Goal: Task Accomplishment & Management: Complete application form

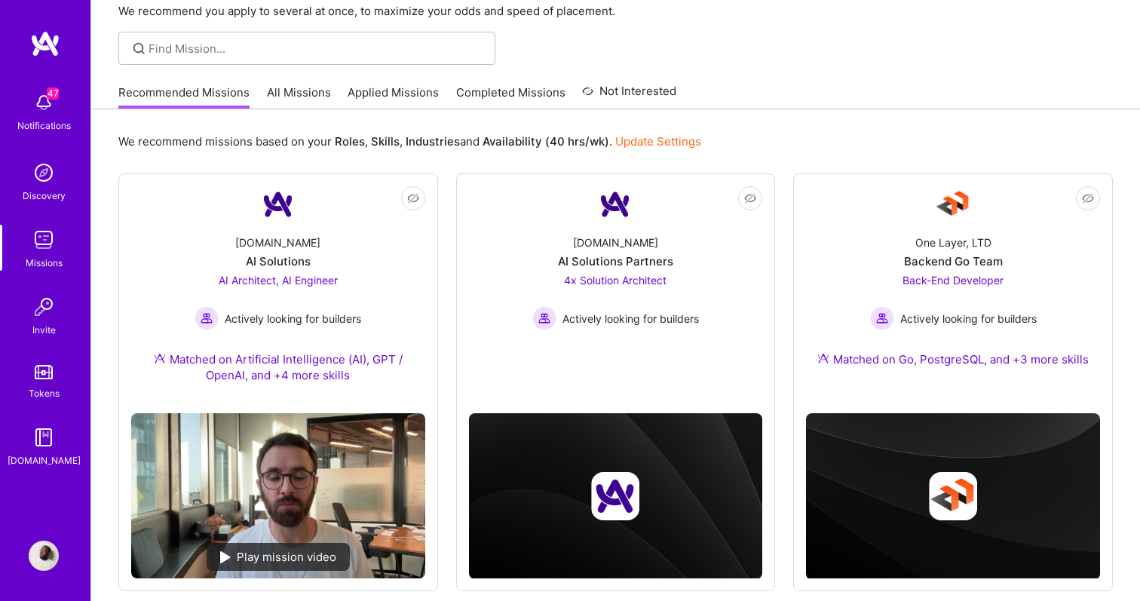
scroll to position [559, 0]
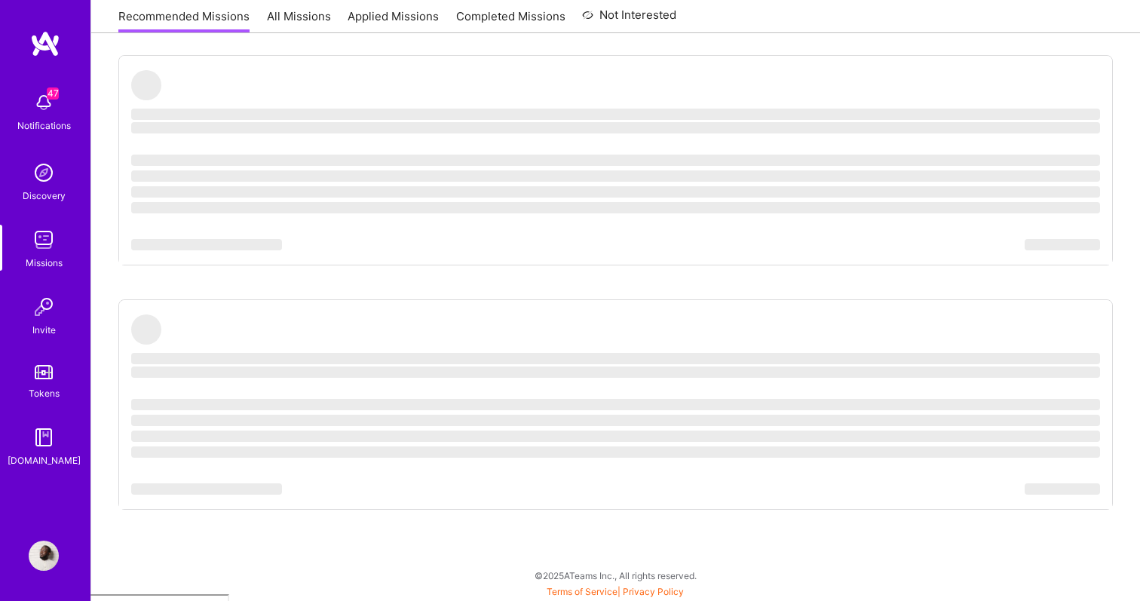
scroll to position [1010, 0]
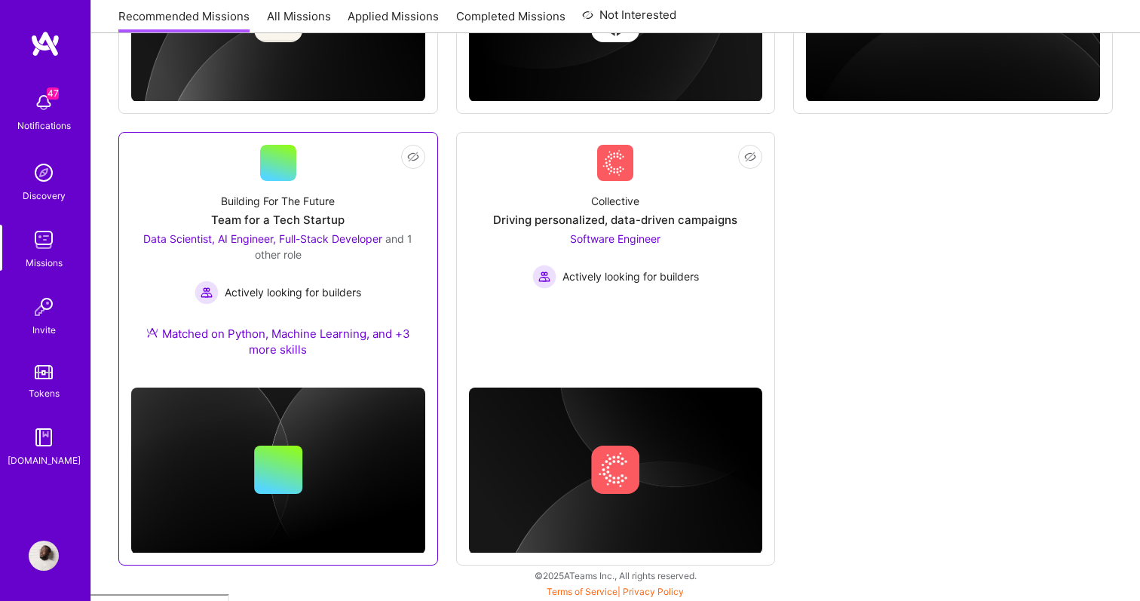
click at [359, 227] on div "Building For The Future Team for a Tech Startup Data Scientist, AI Engineer, Fu…" at bounding box center [278, 278] width 294 height 195
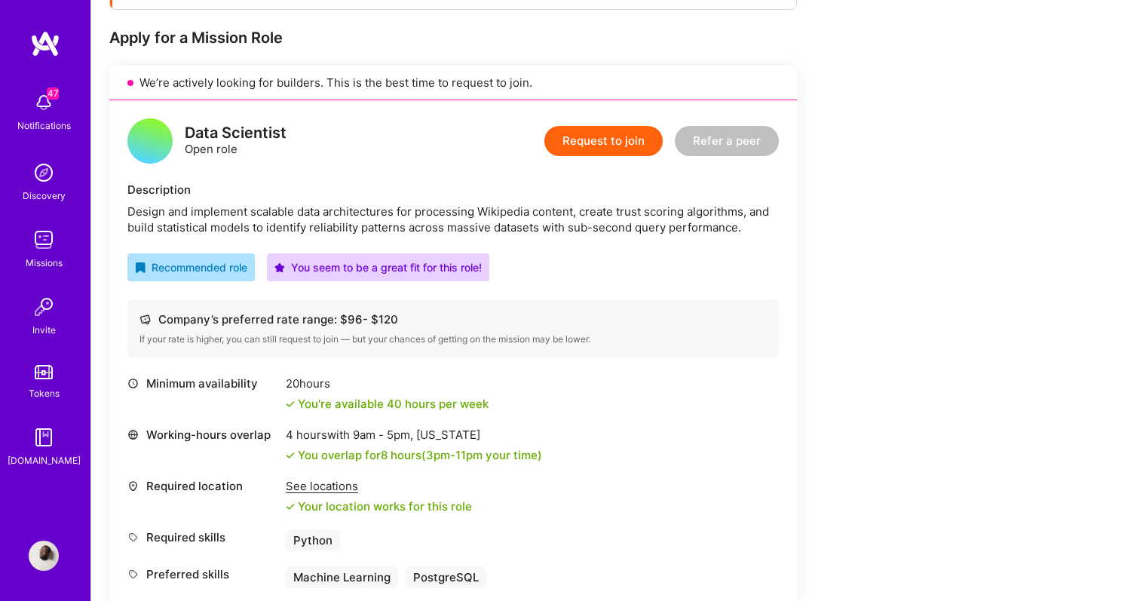
scroll to position [279, 0]
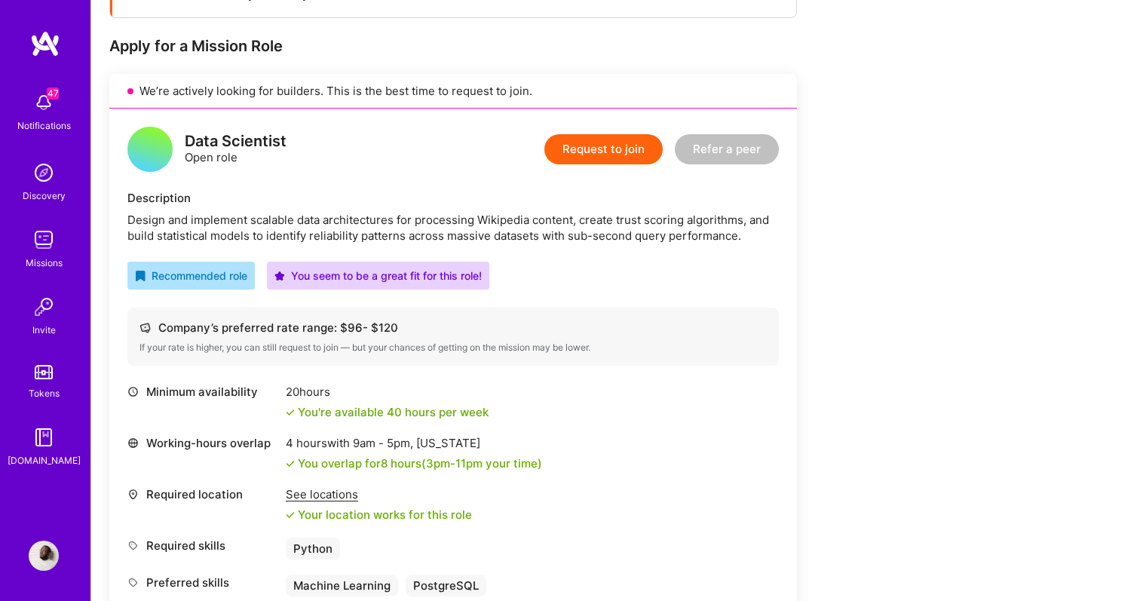
click at [574, 147] on button "Request to join" at bounding box center [603, 149] width 118 height 30
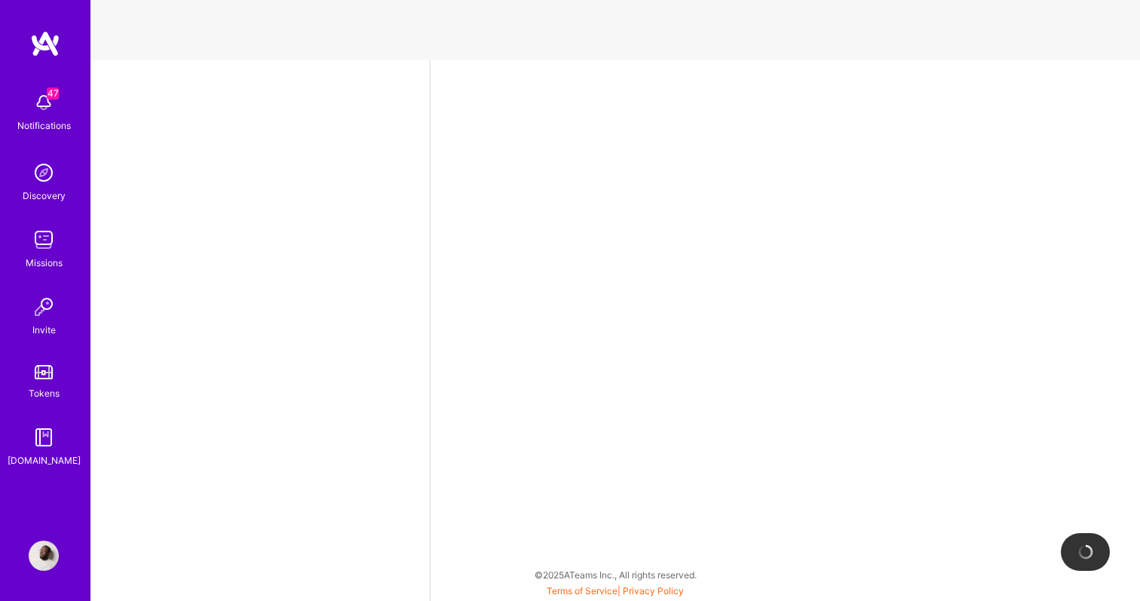
select select "DE"
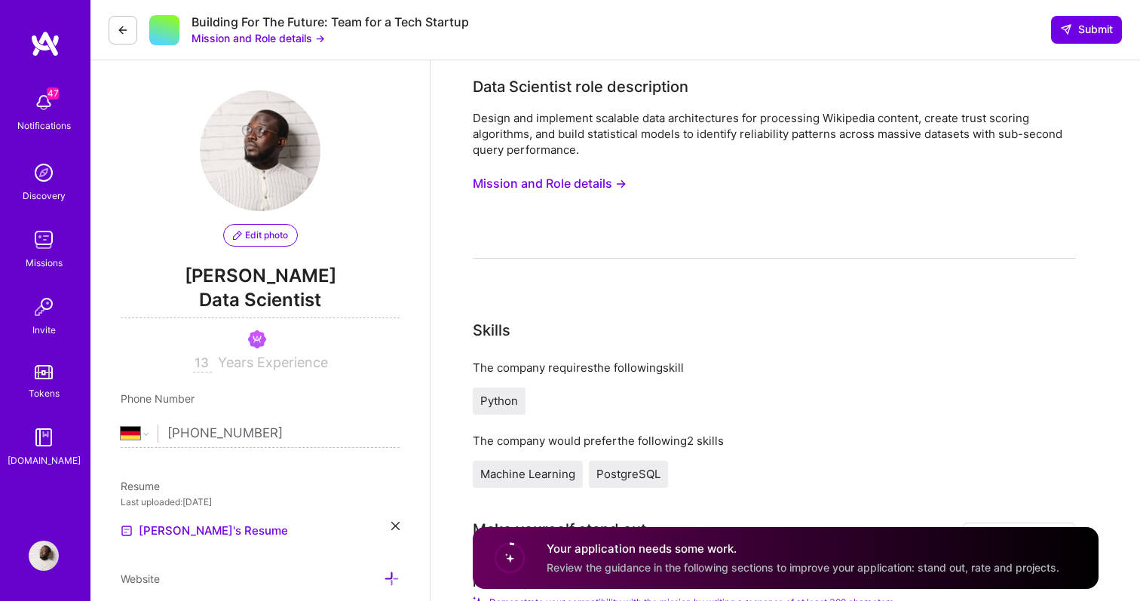
click at [624, 189] on button "Mission and Role details →" at bounding box center [550, 184] width 154 height 28
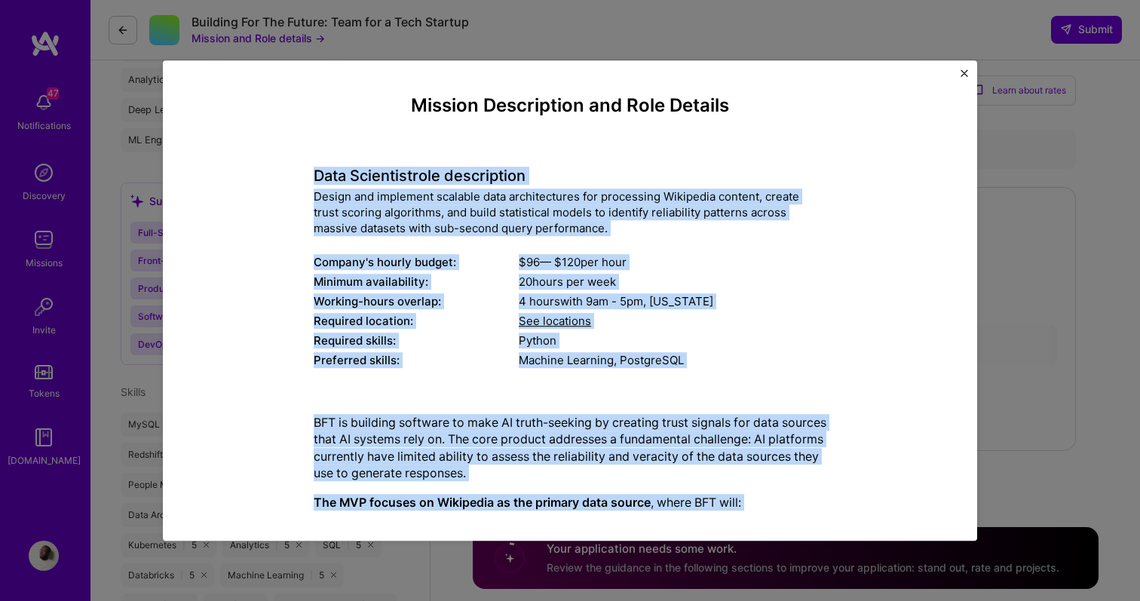
drag, startPoint x: 737, startPoint y: 477, endPoint x: 314, endPoint y: 179, distance: 517.3
click at [314, 179] on div "Mission Description and Role Details Data Scientist role description Design and…" at bounding box center [570, 513] width 513 height 836
copy div "Lore Ipsumdolo sita consectetur Adipis eli seddoeius temporin utla etdoloremagn…"
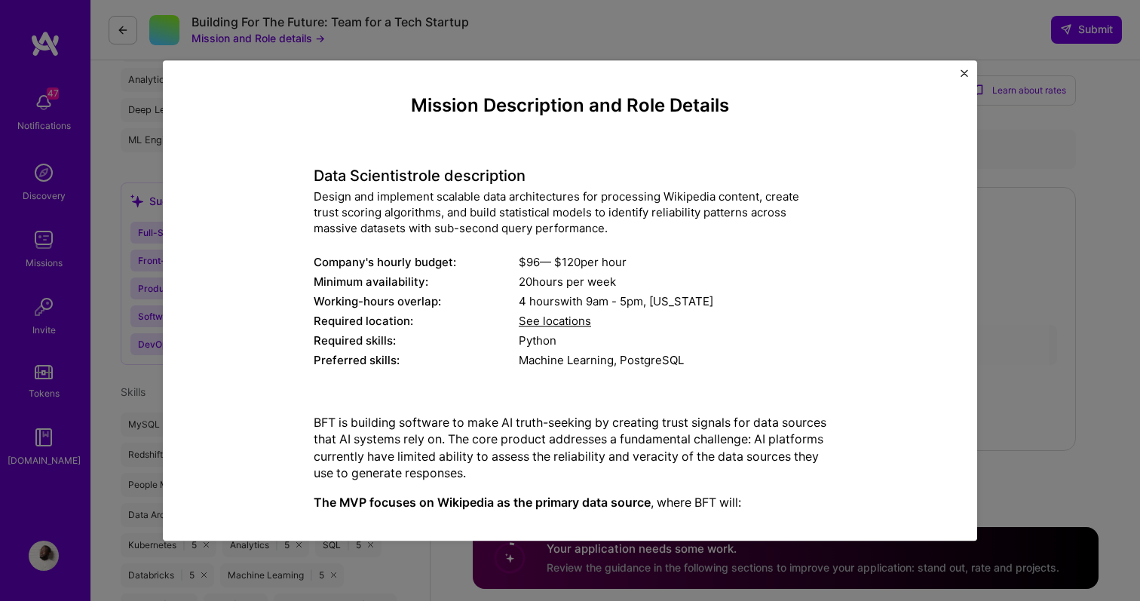
click at [1062, 200] on div "Mission Description and Role Details Data Scientist role description Design and…" at bounding box center [570, 300] width 1140 height 601
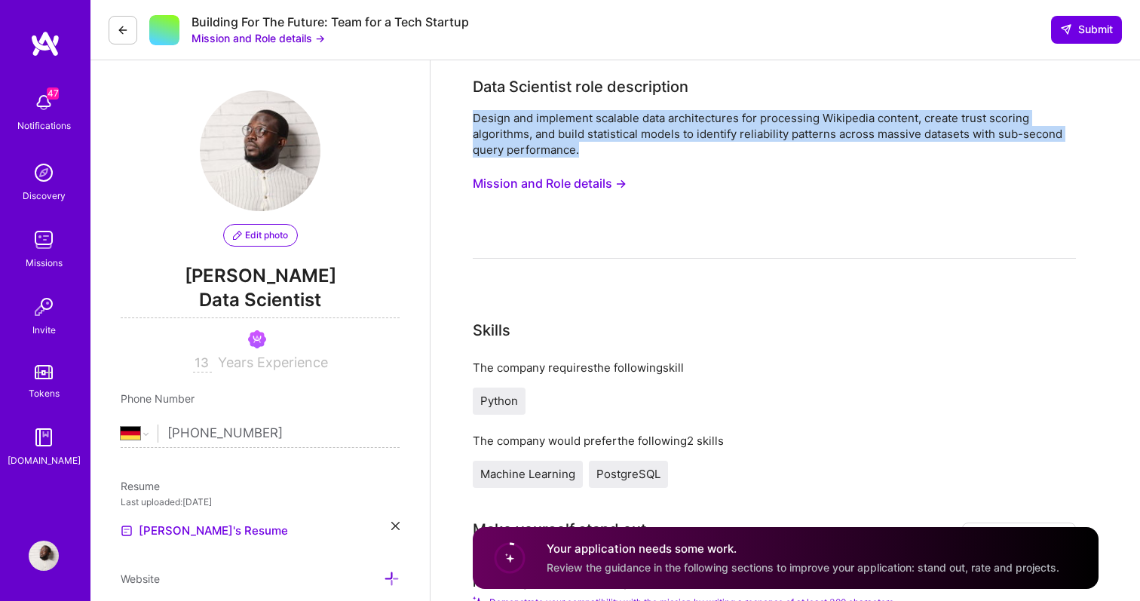
drag, startPoint x: 523, startPoint y: 136, endPoint x: 472, endPoint y: 121, distance: 52.7
click at [473, 121] on div "Design and implement scalable data architectures for processing Wikipedia conte…" at bounding box center [774, 134] width 603 height 48
copy div "Design and implement scalable data architectures for processing Wikipedia conte…"
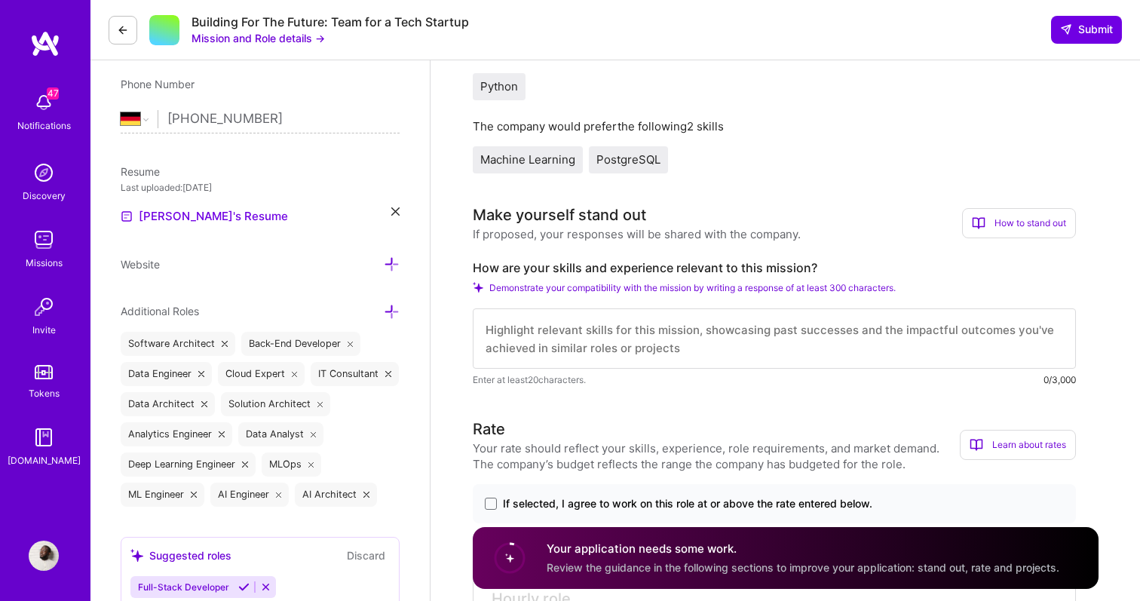
scroll to position [296, 0]
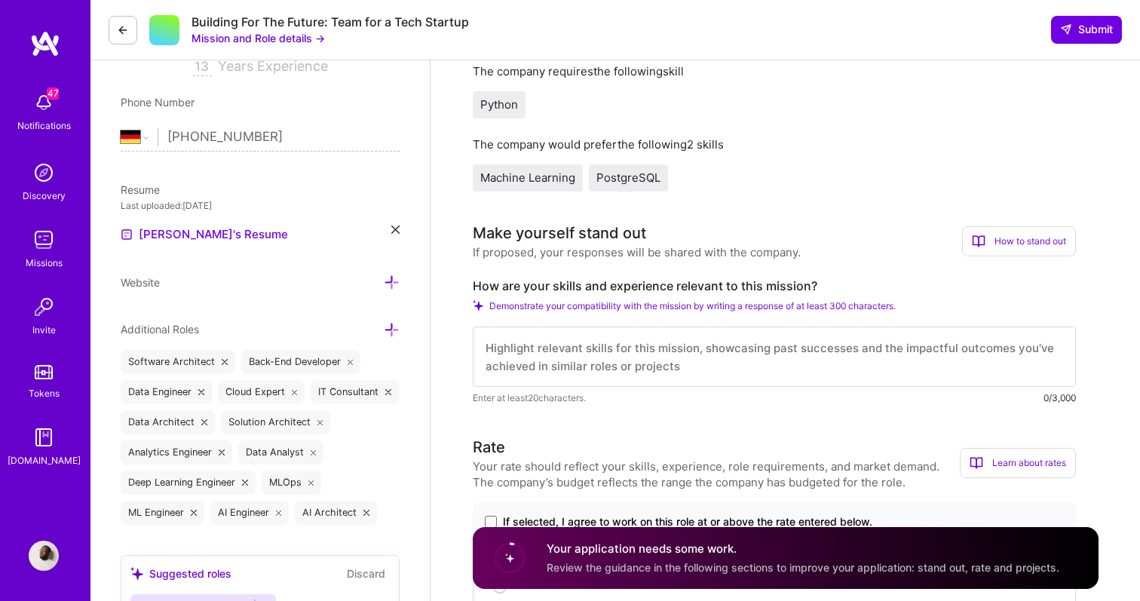
drag, startPoint x: 856, startPoint y: 299, endPoint x: 537, endPoint y: 195, distance: 335.5
drag, startPoint x: 753, startPoint y: 277, endPoint x: 807, endPoint y: 302, distance: 59.0
click at [752, 277] on div "Make yourself stand out If proposed, your responses will be shared with the com…" at bounding box center [774, 314] width 603 height 184
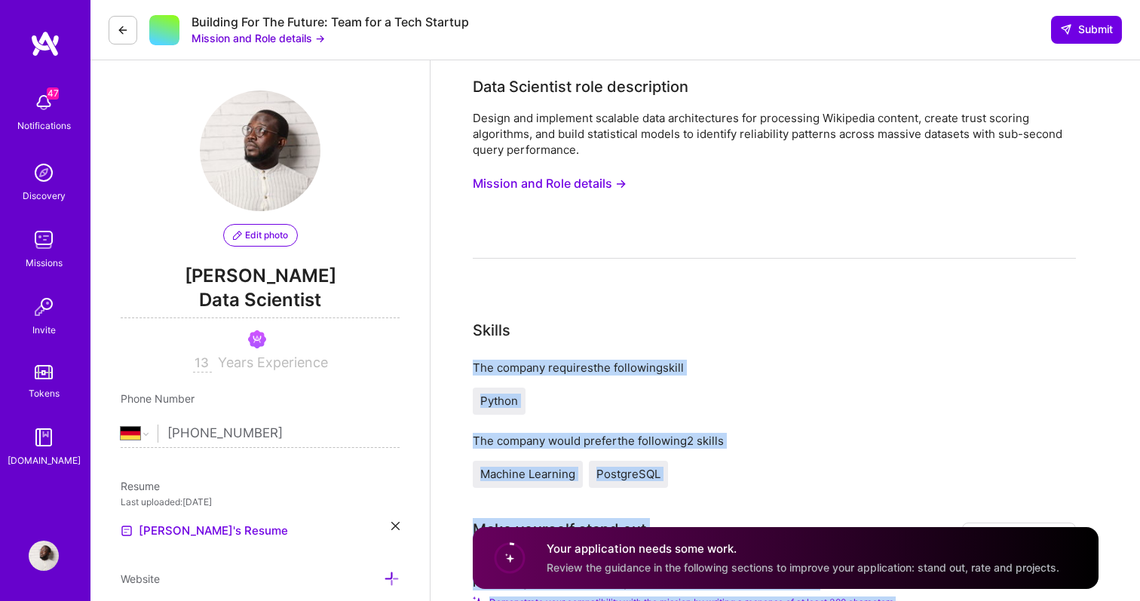
scroll to position [1, 0]
drag, startPoint x: 914, startPoint y: 308, endPoint x: 469, endPoint y: 393, distance: 452.9
copy div "Python The company would prefer the following 2 skills Machine Learning Postgre…"
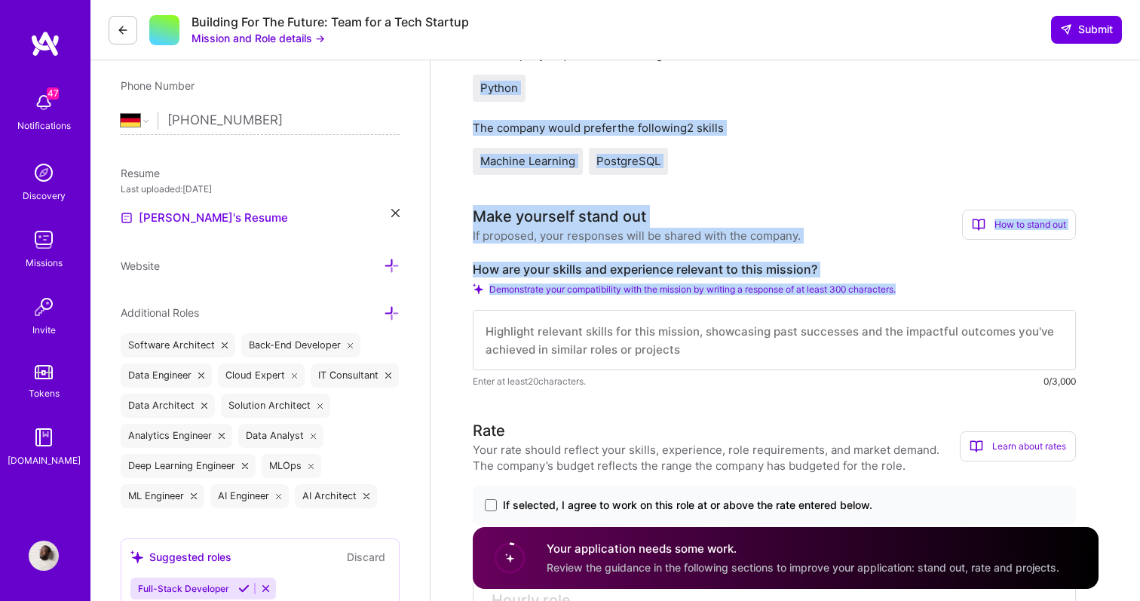
scroll to position [346, 0]
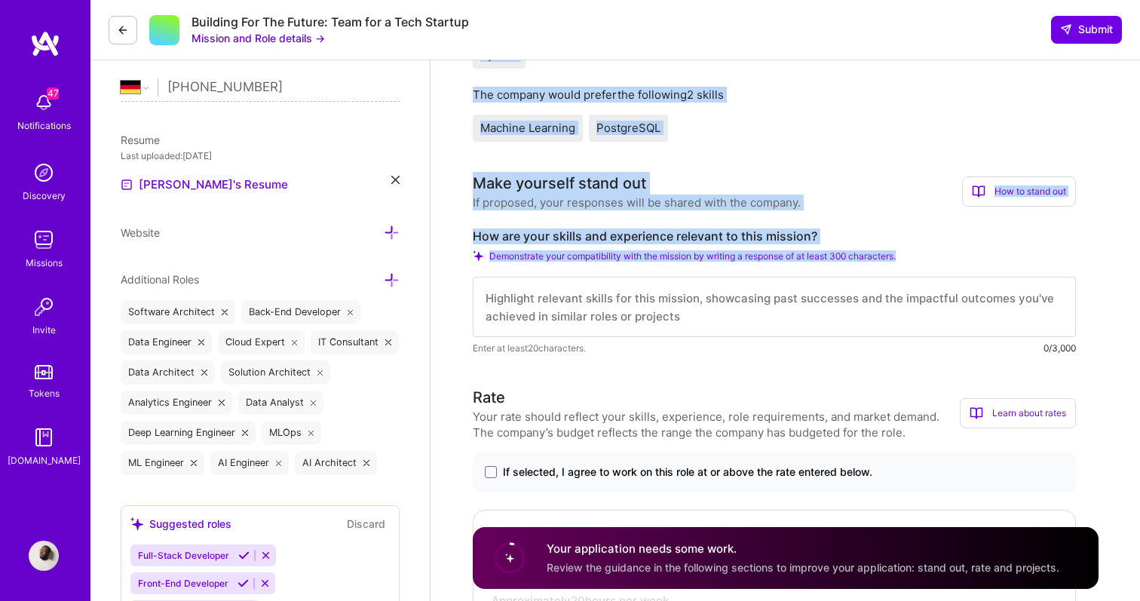
click at [619, 313] on textarea at bounding box center [774, 307] width 603 height 60
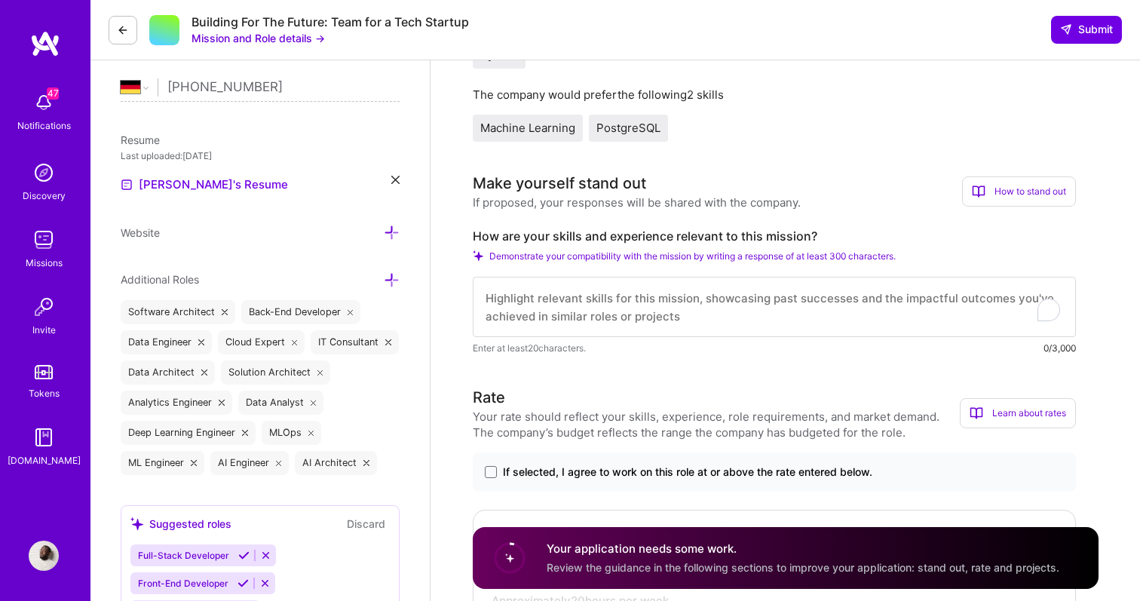
paste textarea "Scalable Data Architecture & Massive Dataset Processing My experience directly …"
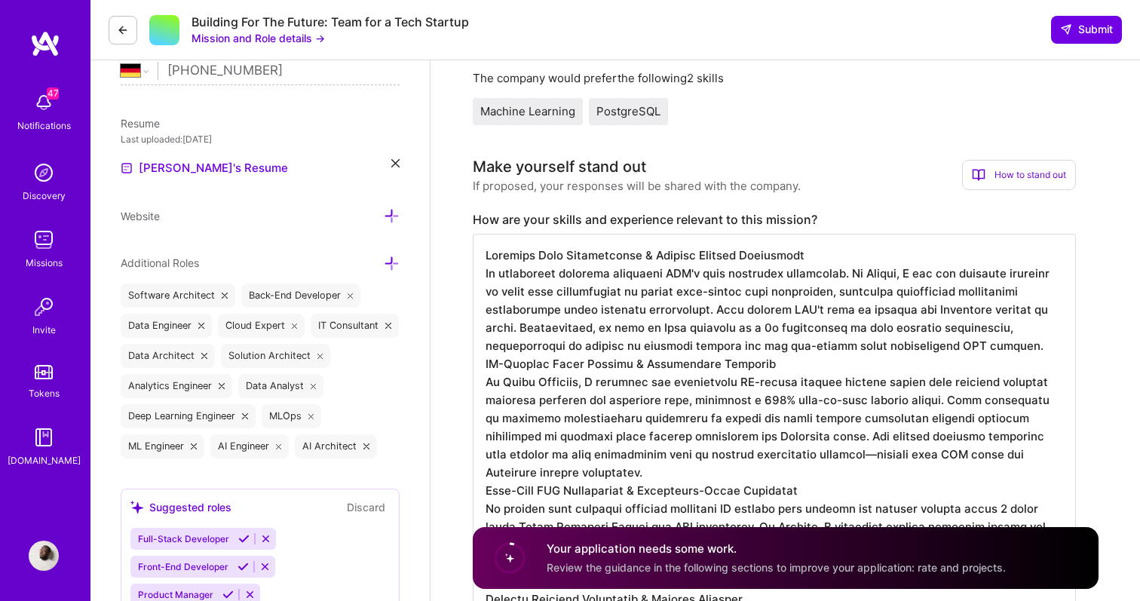
scroll to position [361, 0]
drag, startPoint x: 664, startPoint y: 247, endPoint x: 466, endPoint y: 244, distance: 198.3
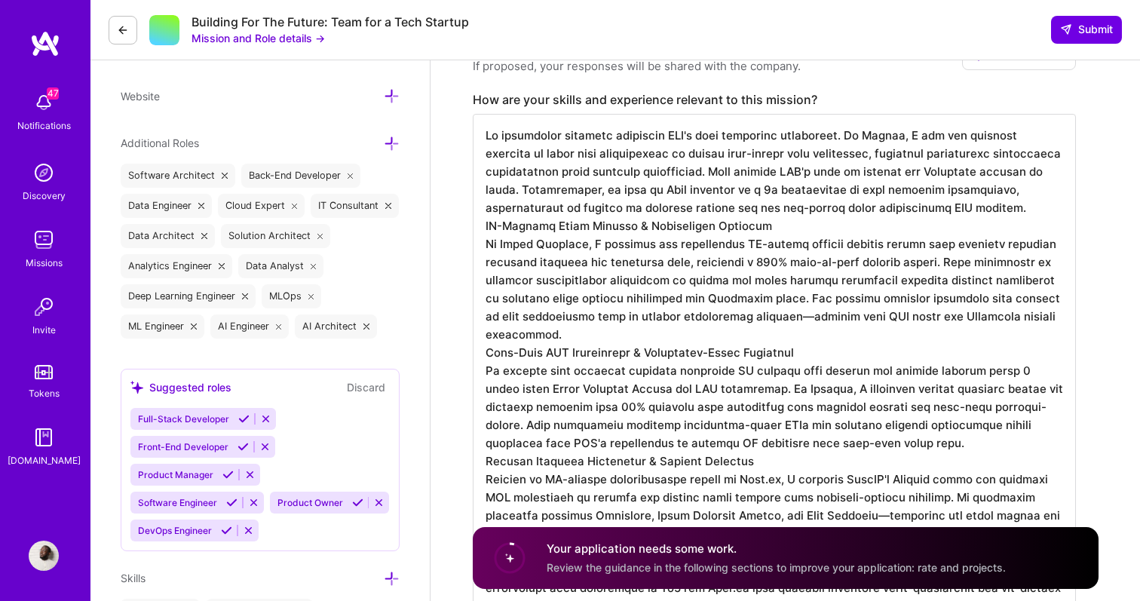
scroll to position [480, 0]
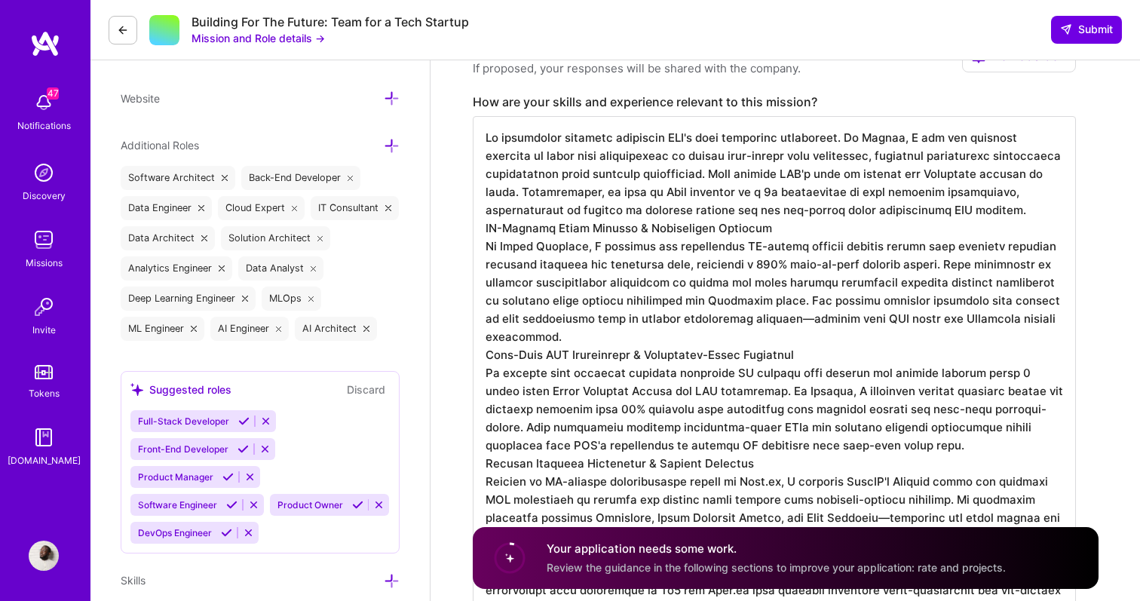
drag, startPoint x: 754, startPoint y: 233, endPoint x: 417, endPoint y: 233, distance: 337.0
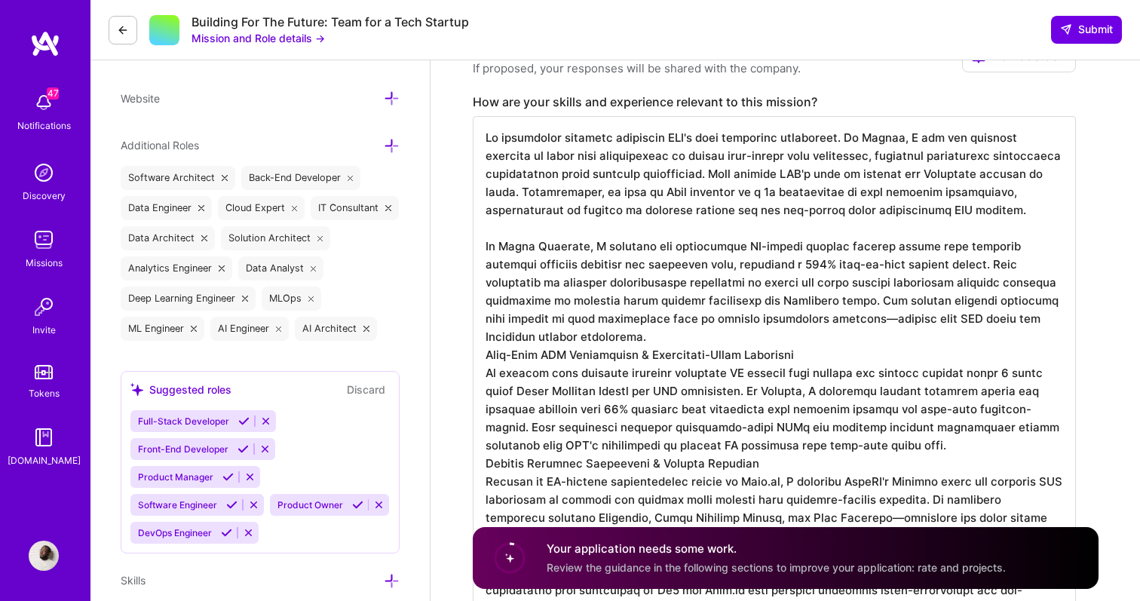
drag, startPoint x: 799, startPoint y: 343, endPoint x: 478, endPoint y: 342, distance: 321.2
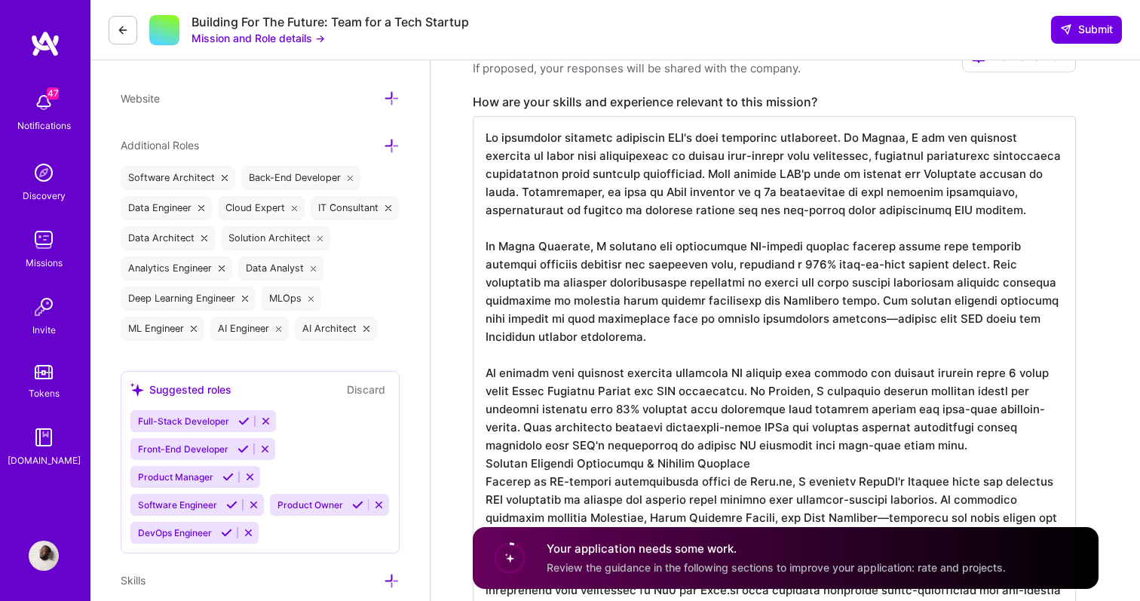
drag, startPoint x: 856, startPoint y: 433, endPoint x: 849, endPoint y: 437, distance: 8.2
click at [854, 433] on textarea "To enrich screen reader interactions, please activate Accessibility in Grammarl…" at bounding box center [774, 399] width 603 height 567
click at [806, 445] on textarea "To enrich screen reader interactions, please activate Accessibility in Grammarl…" at bounding box center [774, 399] width 603 height 567
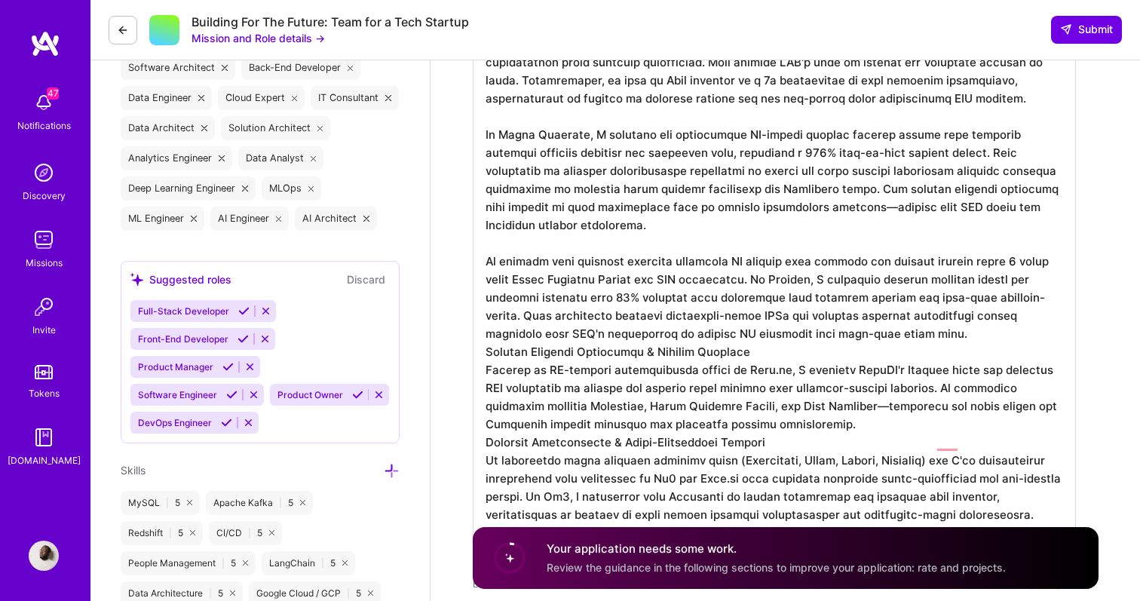
scroll to position [605, 0]
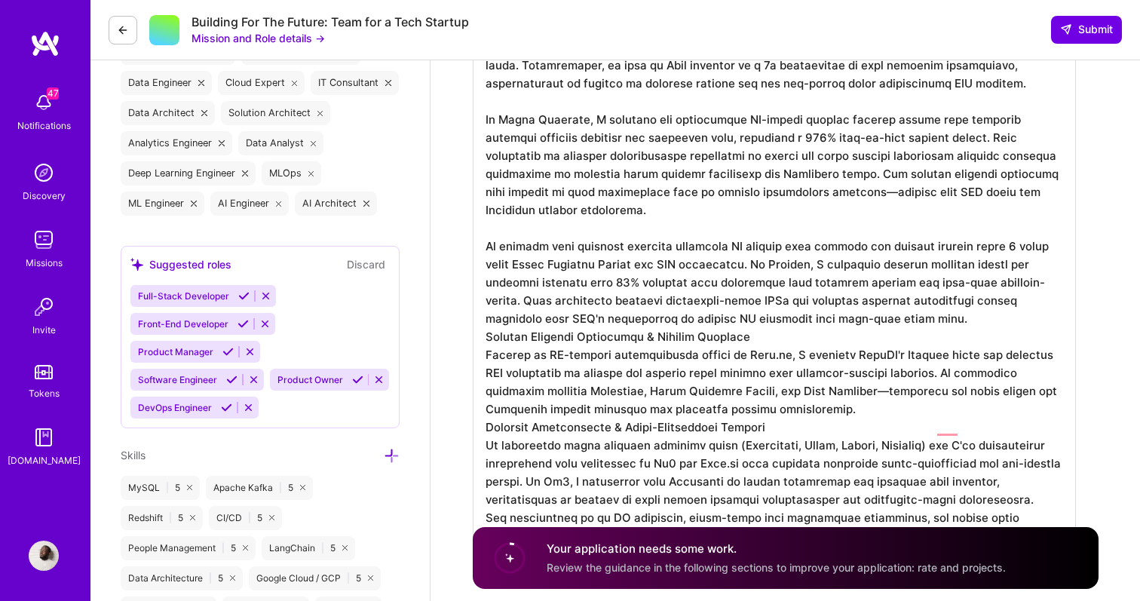
drag, startPoint x: 552, startPoint y: 299, endPoint x: 421, endPoint y: 316, distance: 131.6
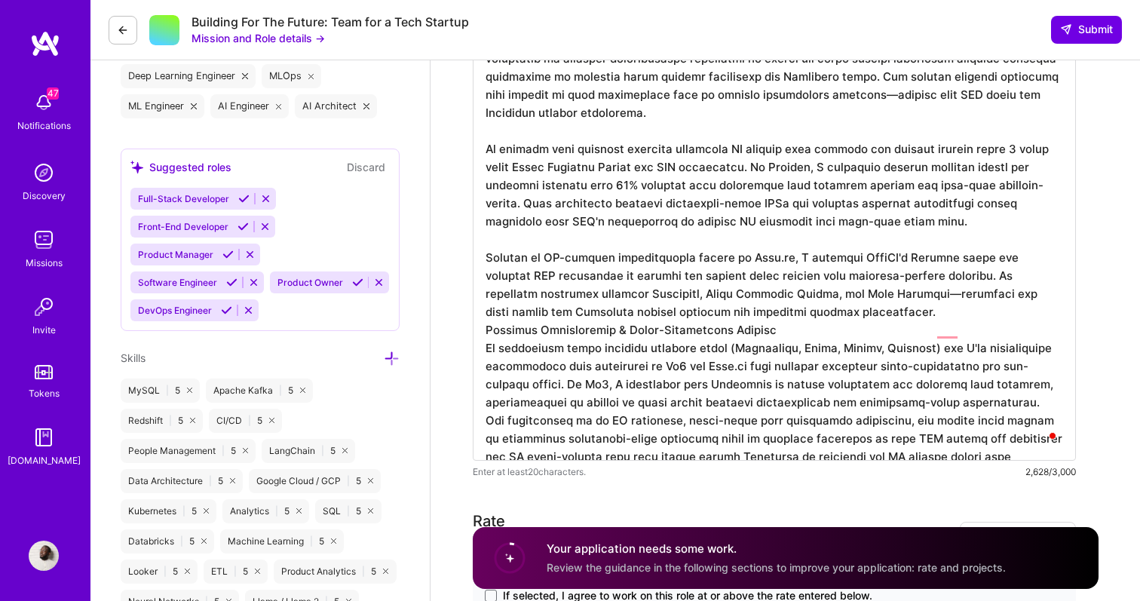
scroll to position [705, 0]
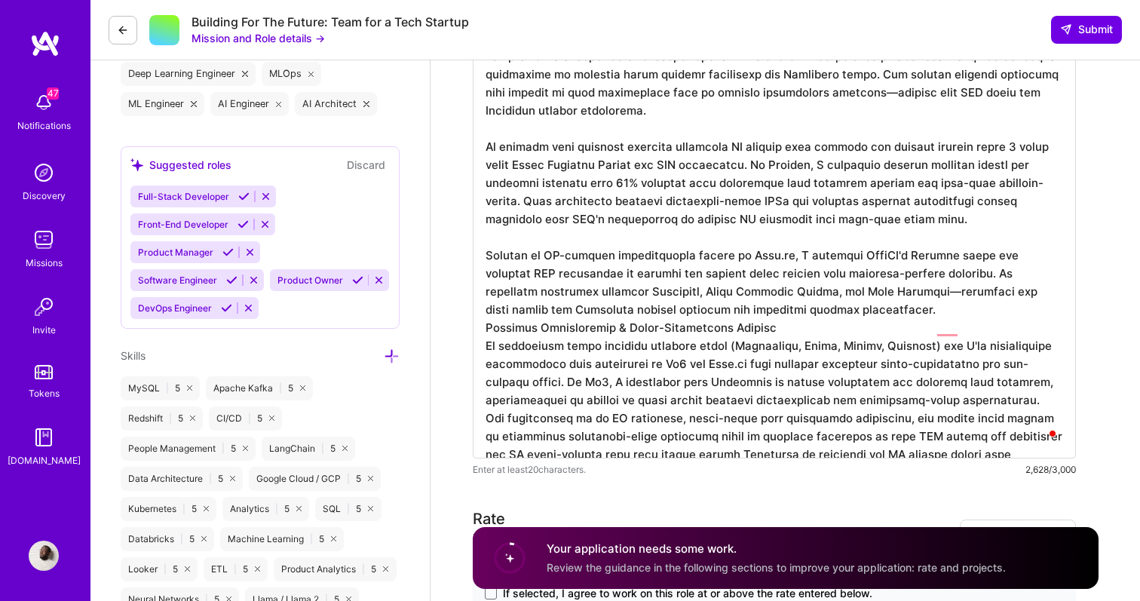
drag, startPoint x: 733, startPoint y: 311, endPoint x: 453, endPoint y: 309, distance: 279.7
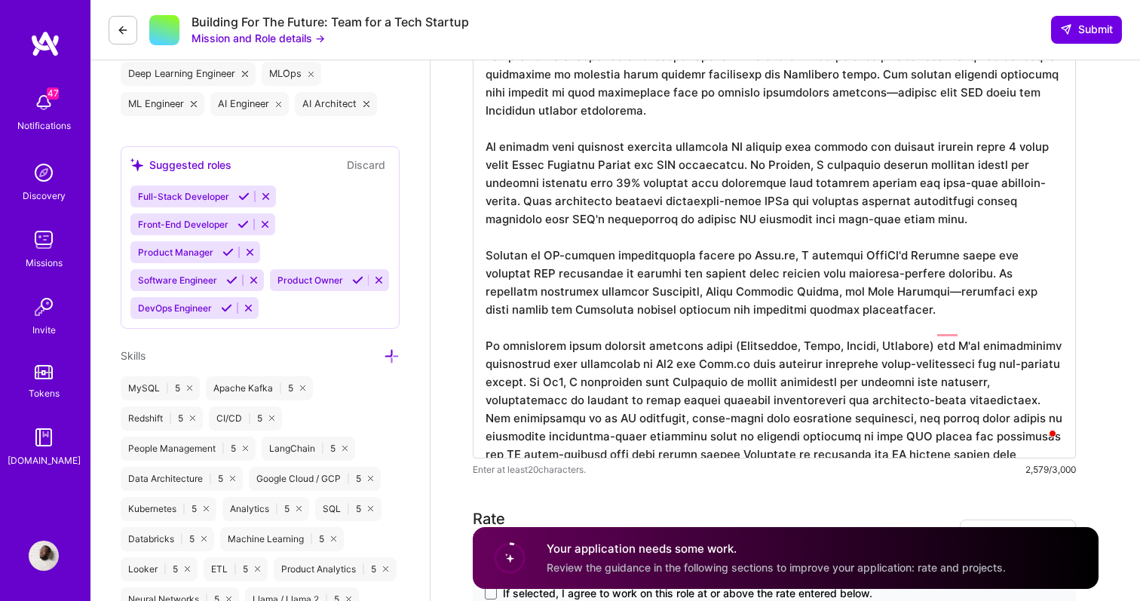
click at [945, 385] on textarea "To enrich screen reader interactions, please activate Accessibility in Grammarl…" at bounding box center [774, 174] width 603 height 567
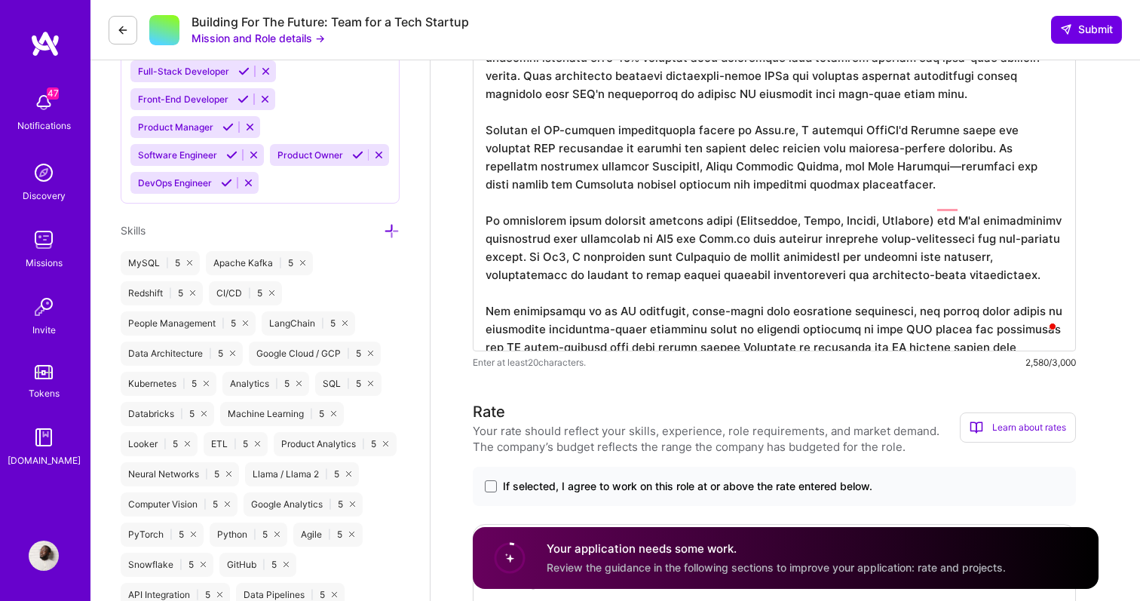
scroll to position [1111, 0]
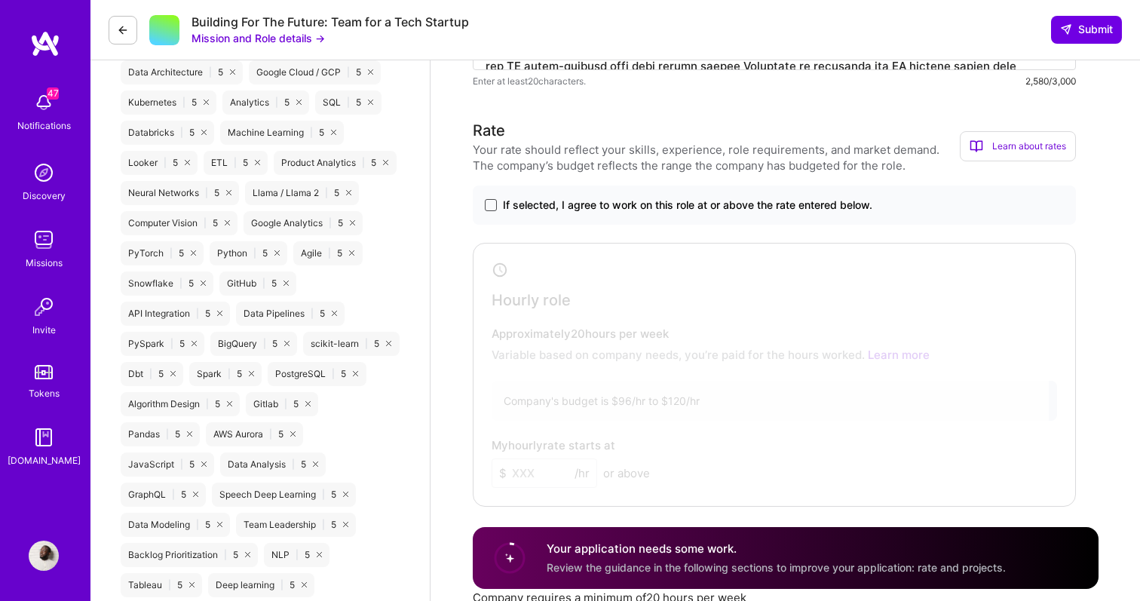
type textarea "Lo ipsumdolor sitametc adipiscin ELI's doei temporinc utlaboreet. Do Magnaa, E …"
click at [491, 208] on span at bounding box center [491, 205] width 12 height 12
click at [0, 0] on input "If selected, I agree to work on this role at or above the rate entered below." at bounding box center [0, 0] width 0 height 0
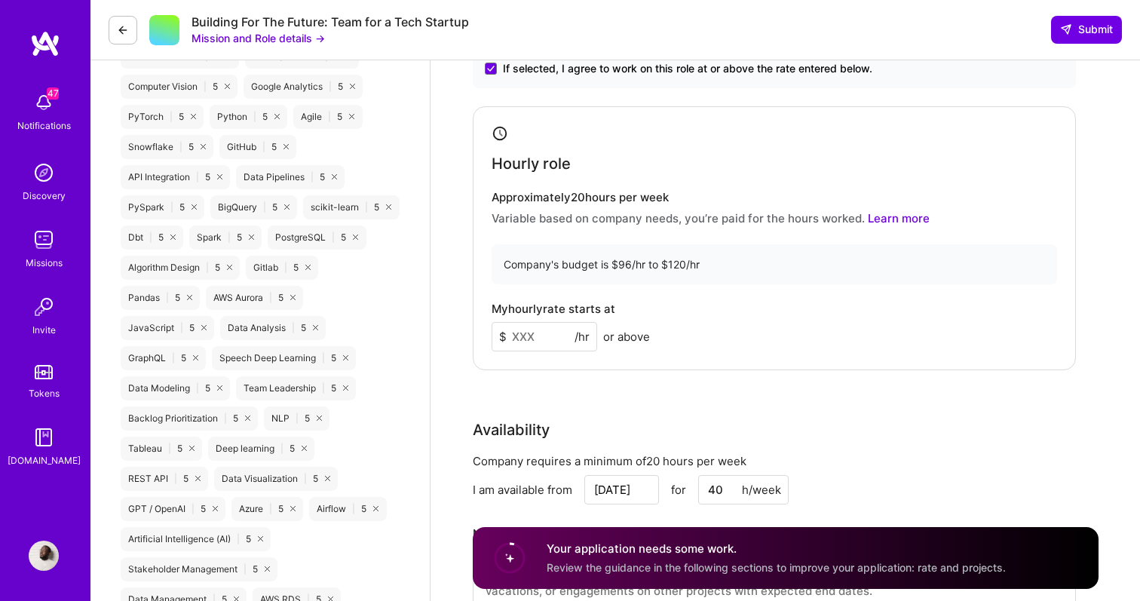
scroll to position [1267, 0]
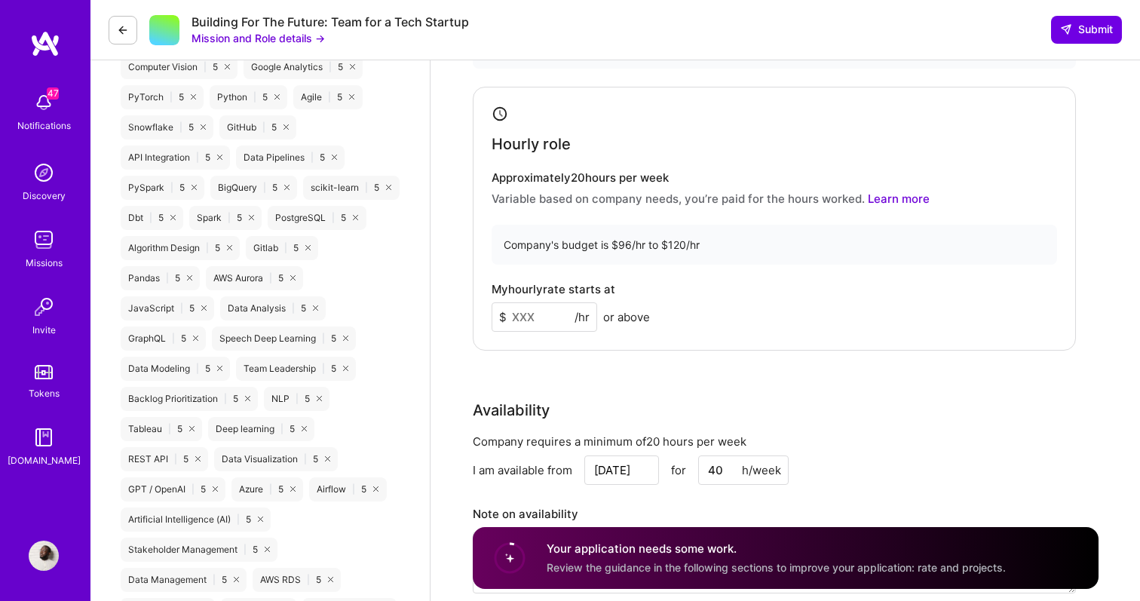
click at [562, 319] on input at bounding box center [545, 316] width 106 height 29
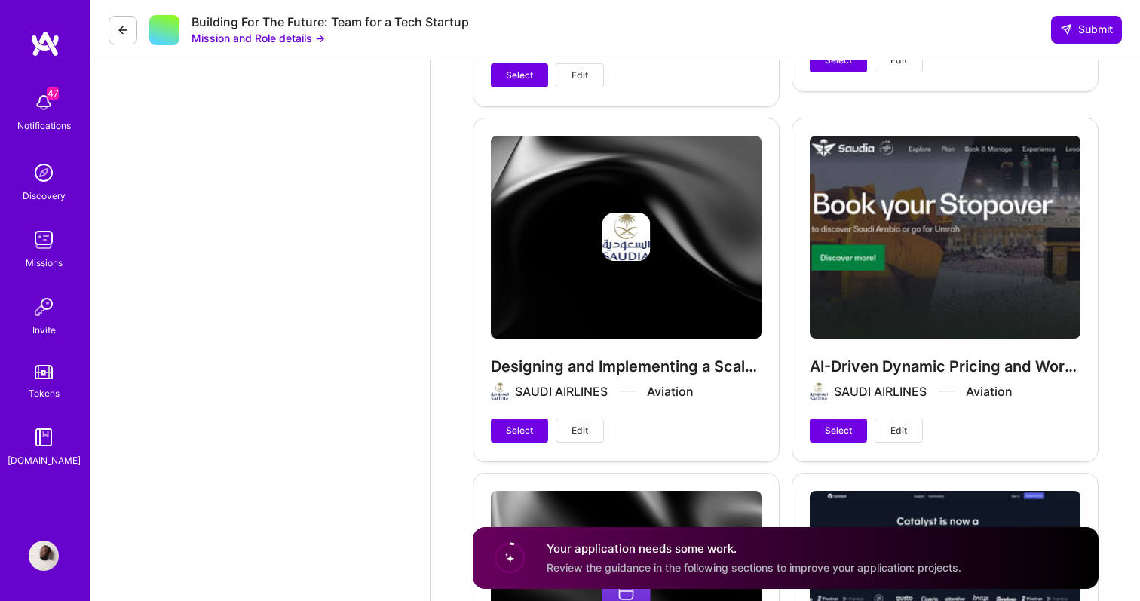
scroll to position [2466, 0]
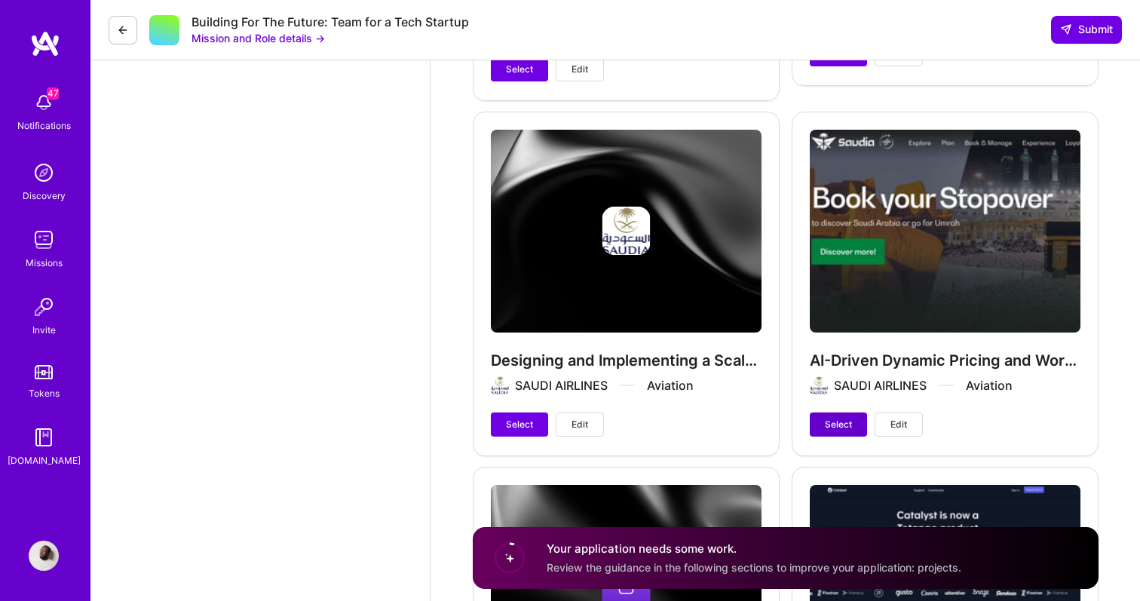
type input "100"
drag, startPoint x: 853, startPoint y: 431, endPoint x: 844, endPoint y: 431, distance: 9.0
click at [852, 431] on button "Select" at bounding box center [838, 424] width 57 height 24
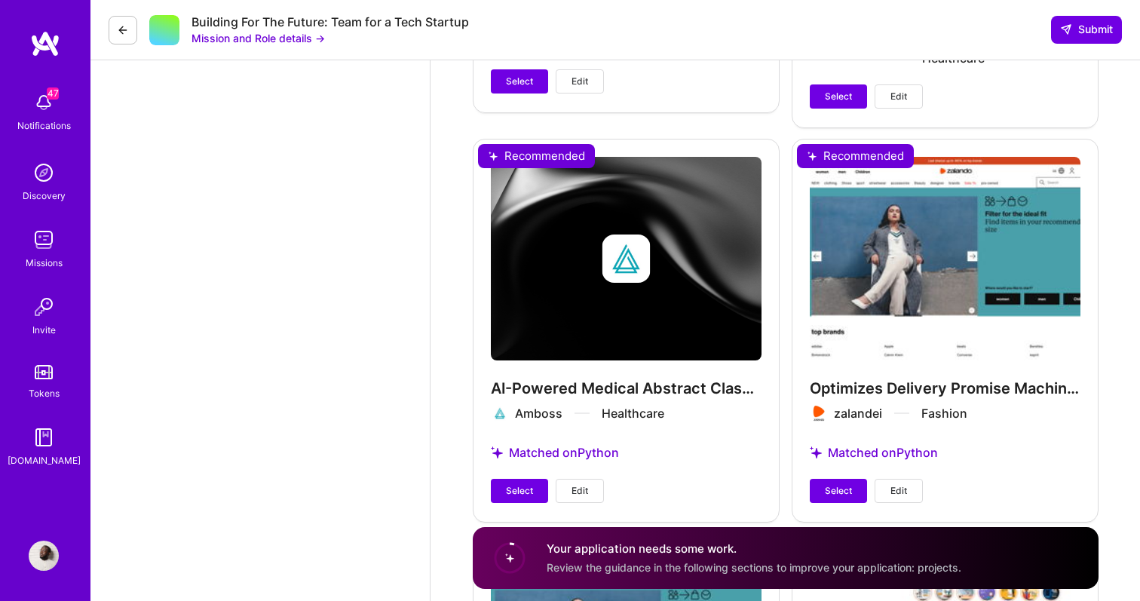
scroll to position [4662, 0]
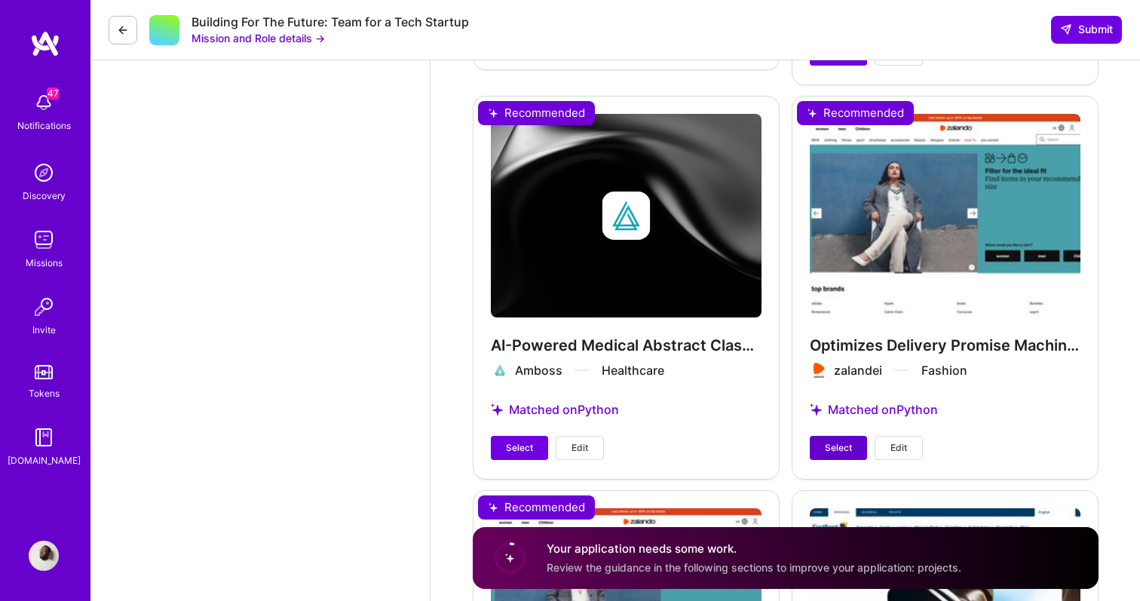
click at [841, 455] on button "Select" at bounding box center [838, 448] width 57 height 24
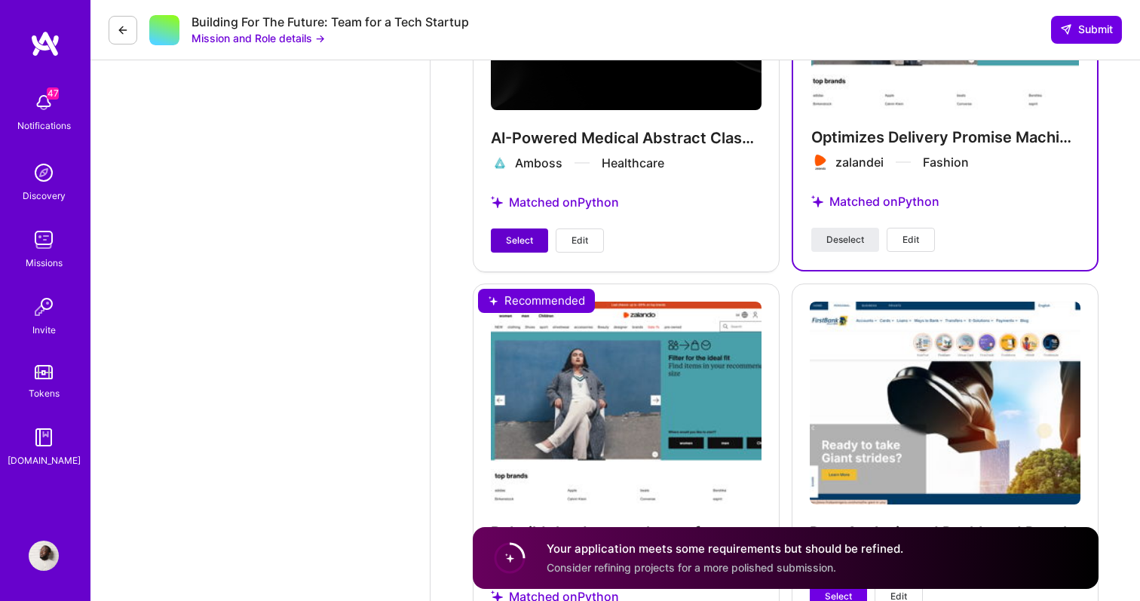
click at [514, 242] on span "Select" at bounding box center [519, 241] width 27 height 14
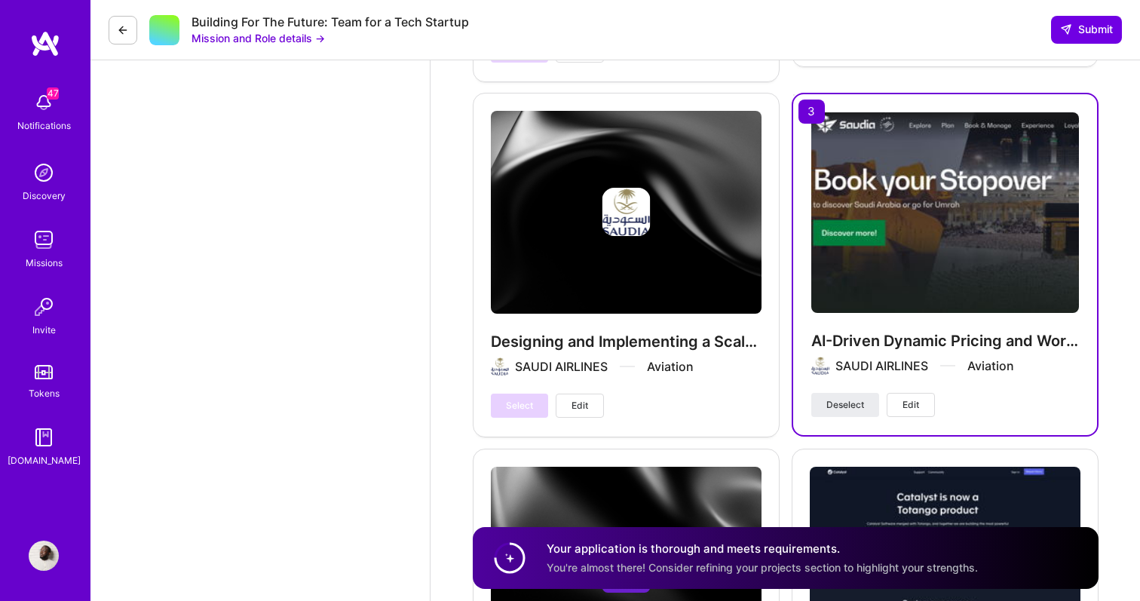
scroll to position [2472, 0]
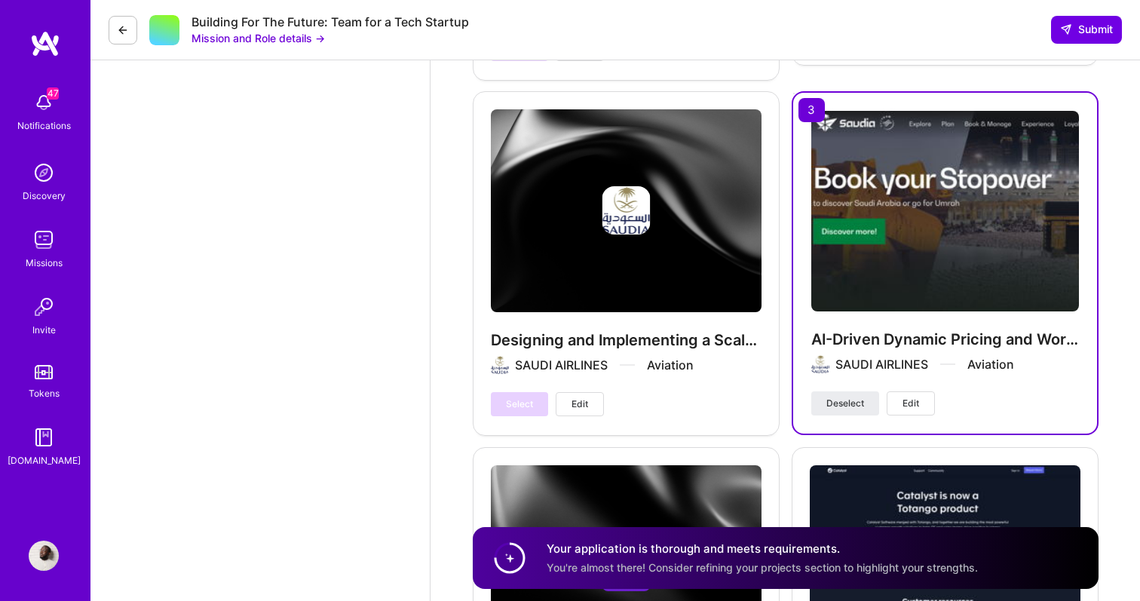
click at [909, 411] on button "Edit" at bounding box center [911, 403] width 48 height 24
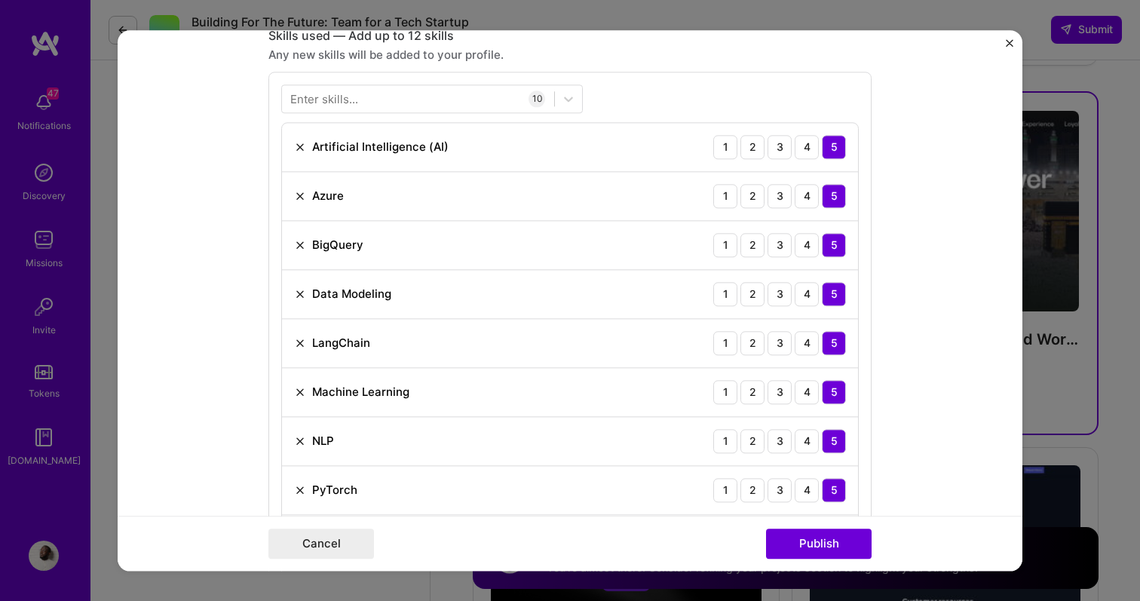
scroll to position [899, 0]
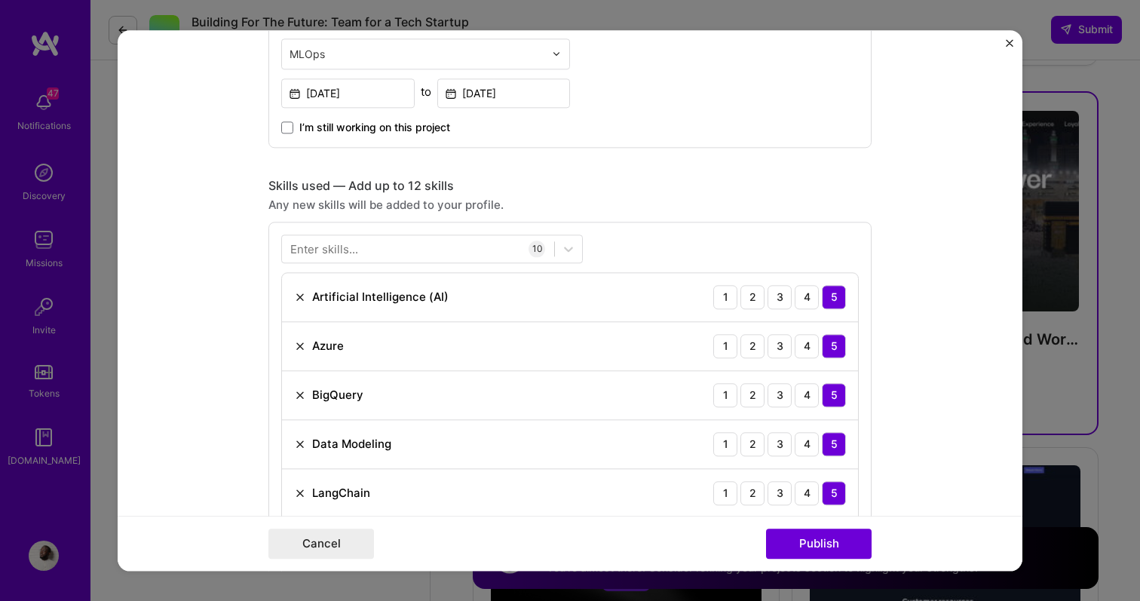
click at [330, 246] on div "Enter skills..." at bounding box center [324, 249] width 68 height 16
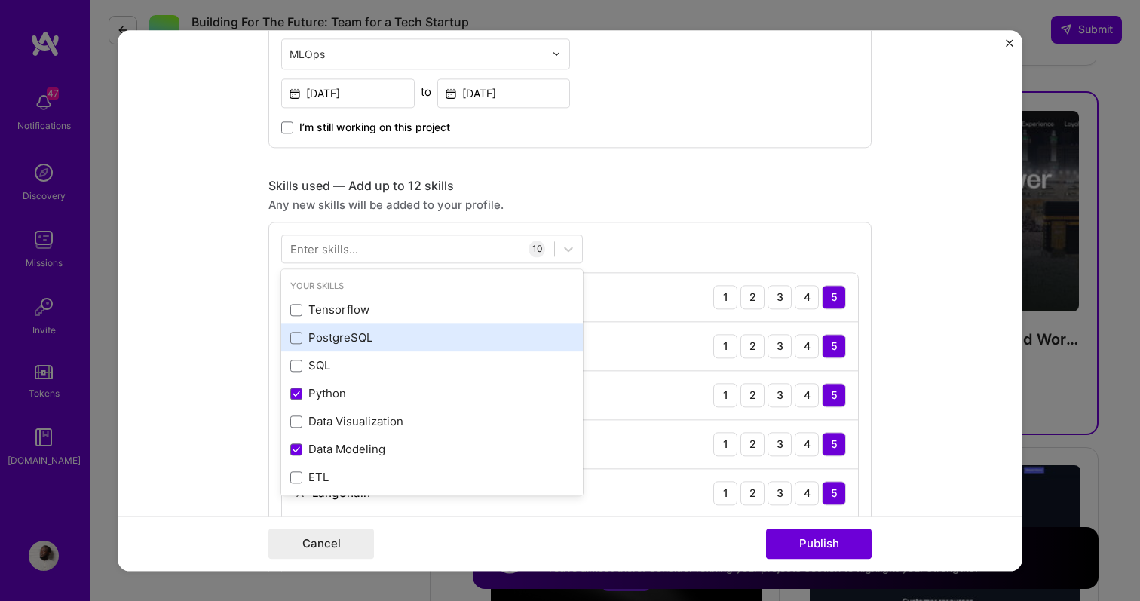
click at [346, 342] on div "PostgreSQL" at bounding box center [431, 338] width 283 height 16
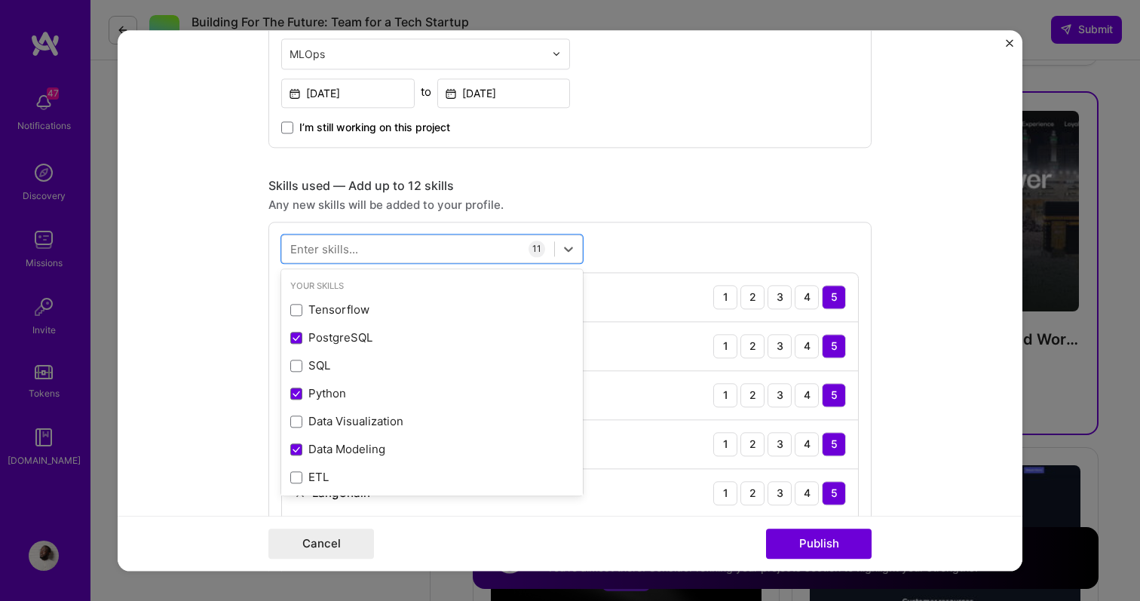
click at [567, 214] on div "Skills used — Add up to 12 skills Any new skills will be added to your profile.…" at bounding box center [569, 501] width 603 height 647
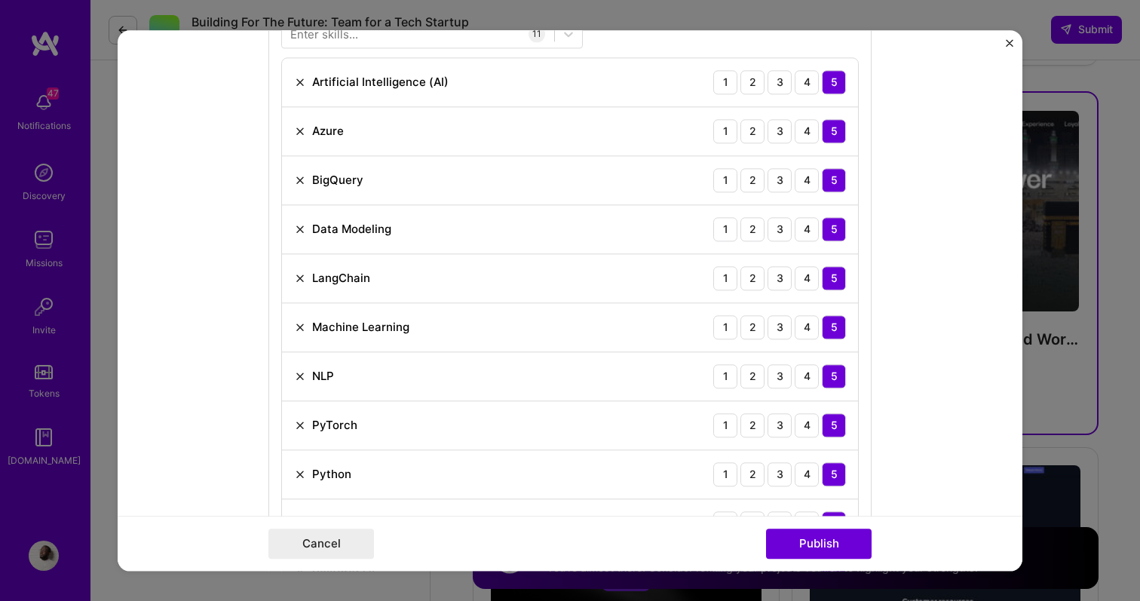
scroll to position [1509, 0]
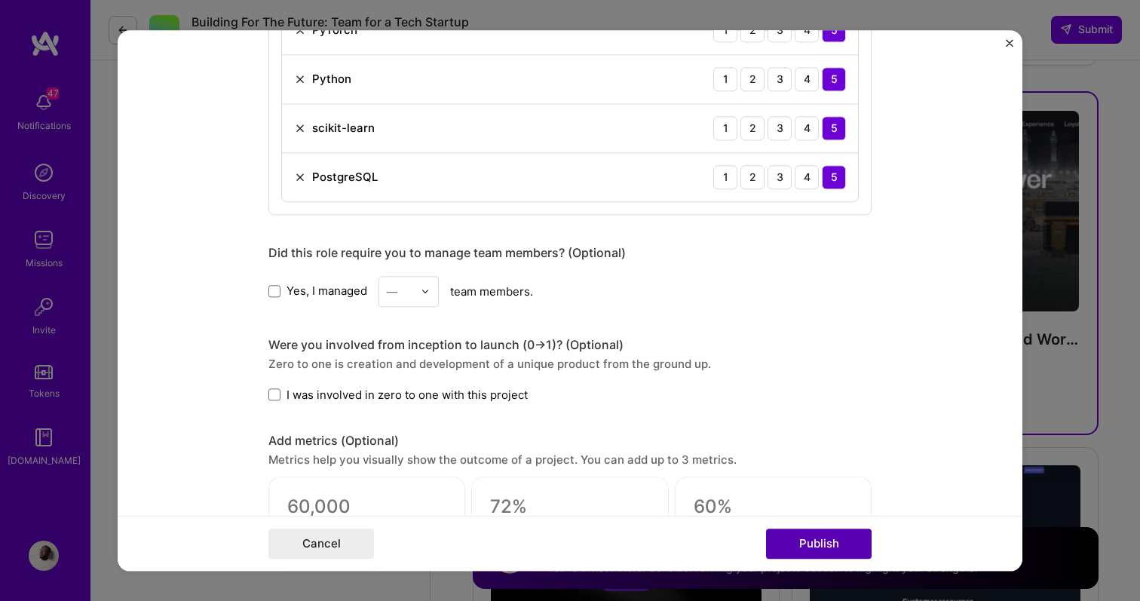
click at [833, 541] on button "Publish" at bounding box center [819, 544] width 106 height 30
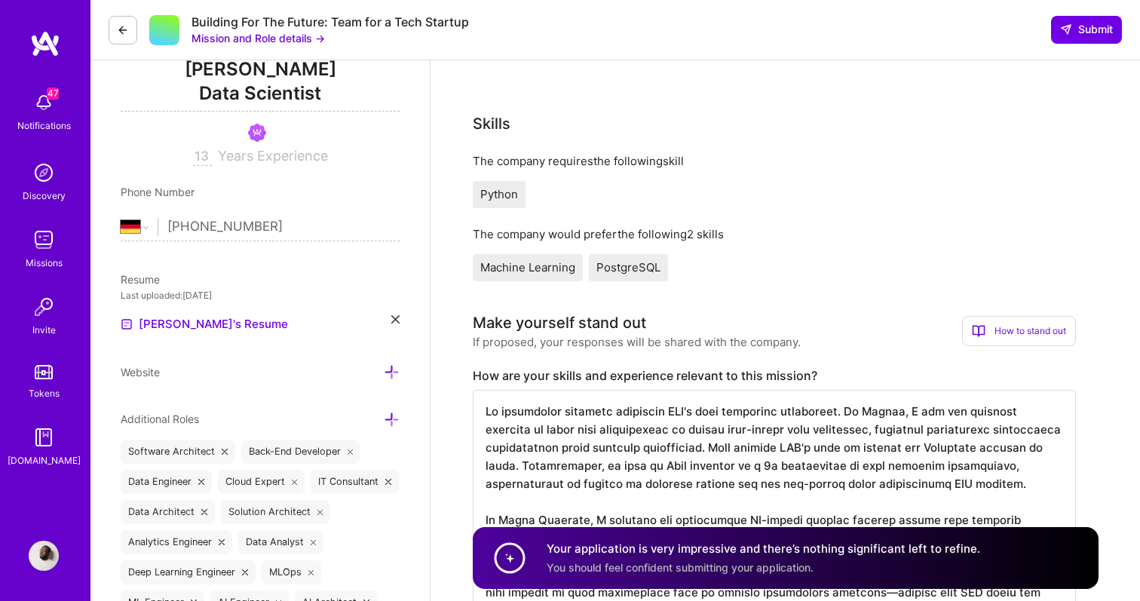
scroll to position [0, 0]
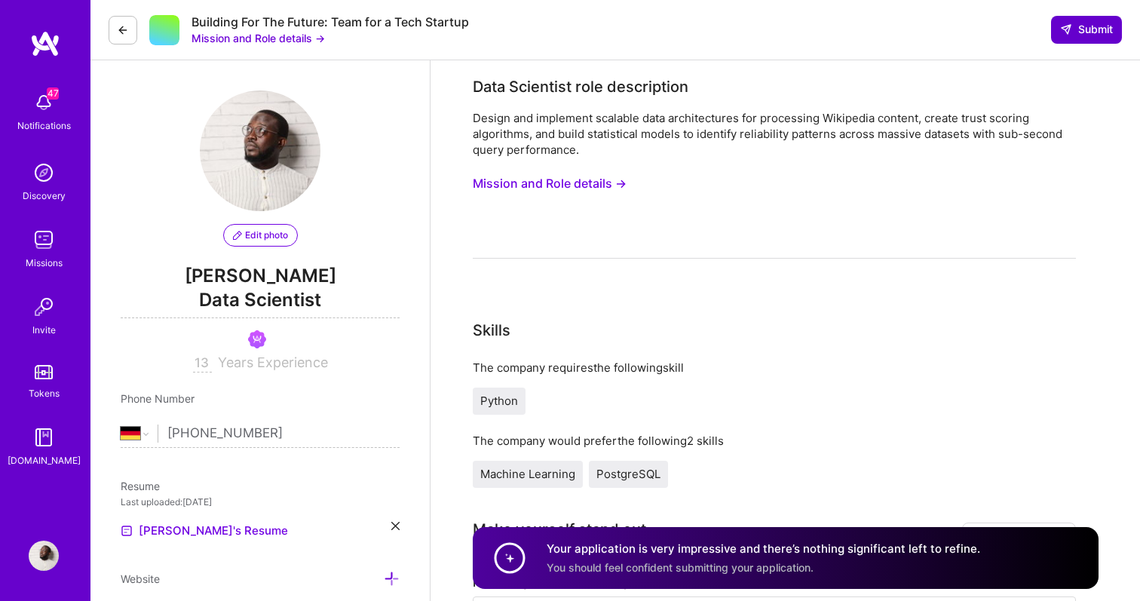
click at [1087, 33] on span "Submit" at bounding box center [1086, 29] width 53 height 15
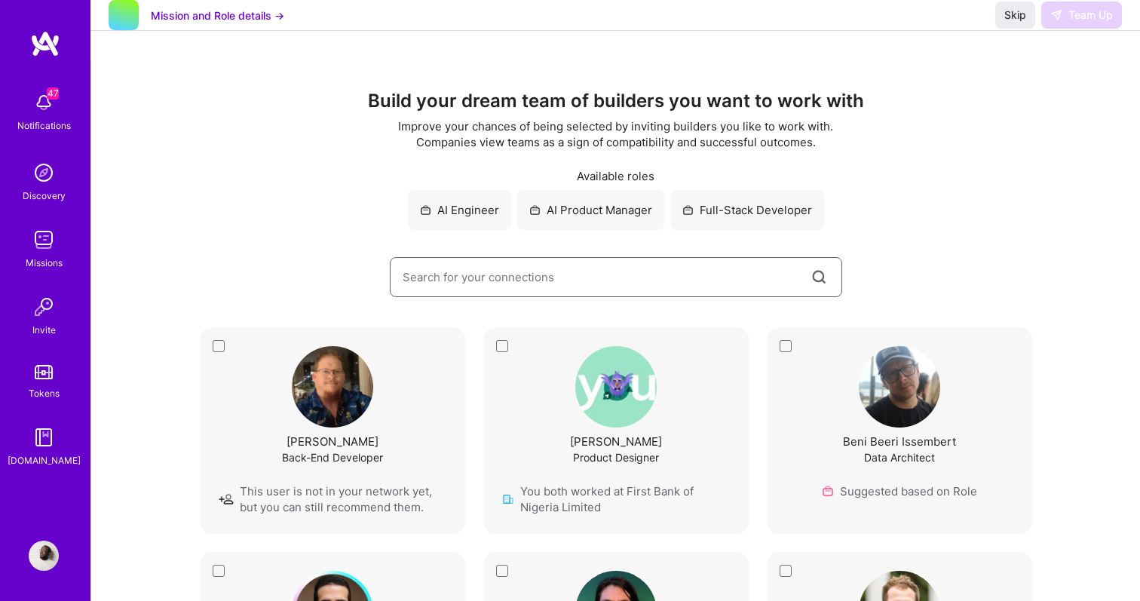
click at [631, 266] on input at bounding box center [606, 277] width 406 height 38
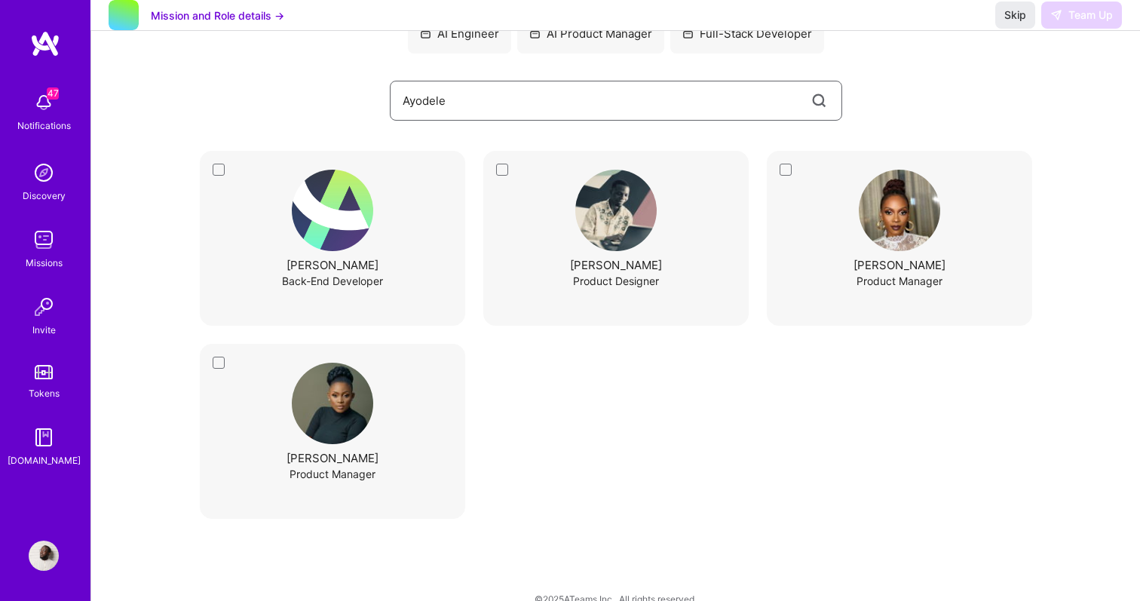
scroll to position [201, 0]
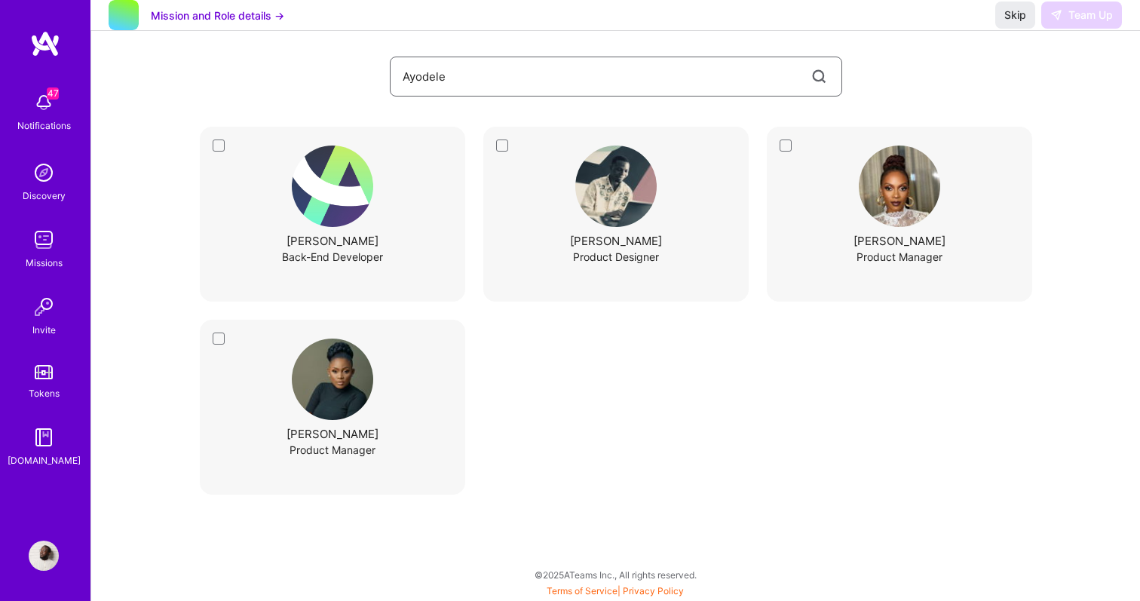
drag, startPoint x: 565, startPoint y: 88, endPoint x: 387, endPoint y: 57, distance: 181.5
click at [387, 57] on div "47 47 Notifications Discovery Missions Invite Tokens [DOMAIN_NAME] Profile Clos…" at bounding box center [570, 196] width 1140 height 794
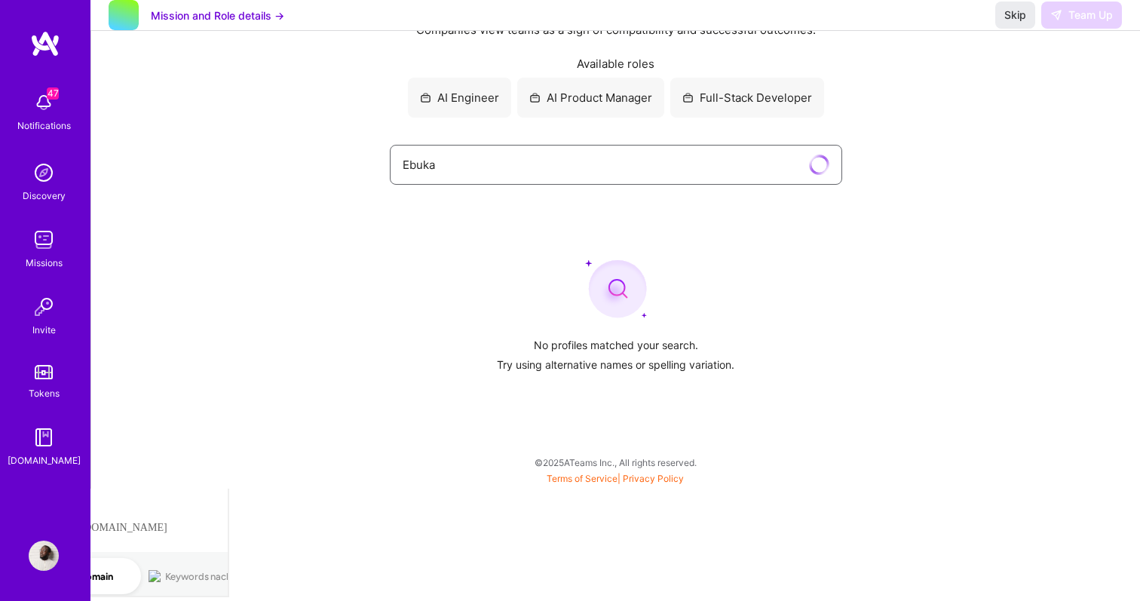
scroll to position [0, 0]
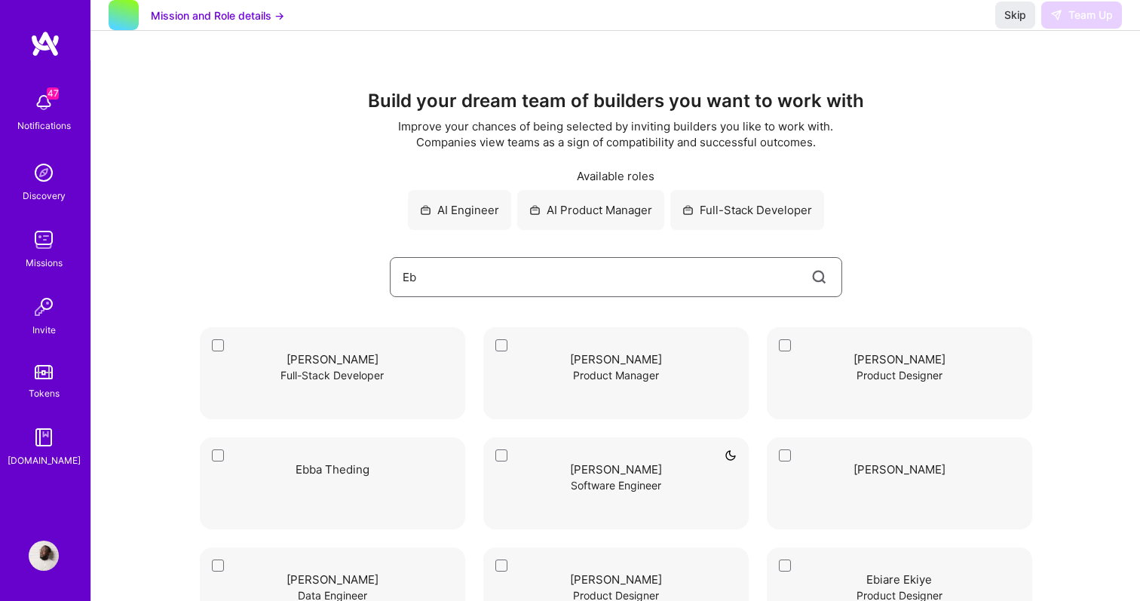
type input "E"
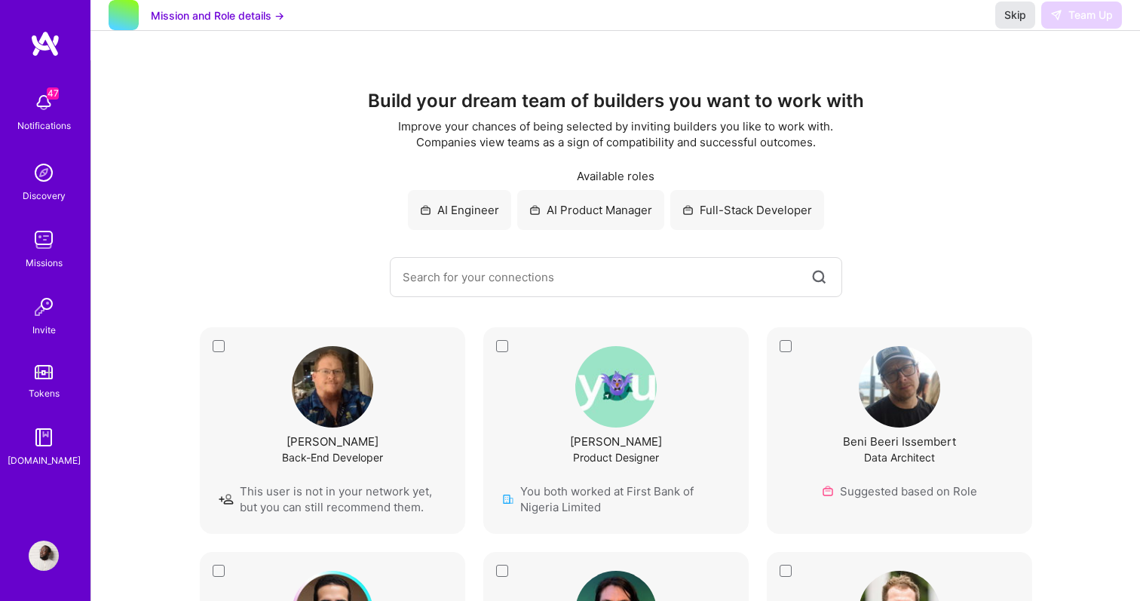
click at [1018, 23] on span "Skip" at bounding box center [1015, 15] width 22 height 15
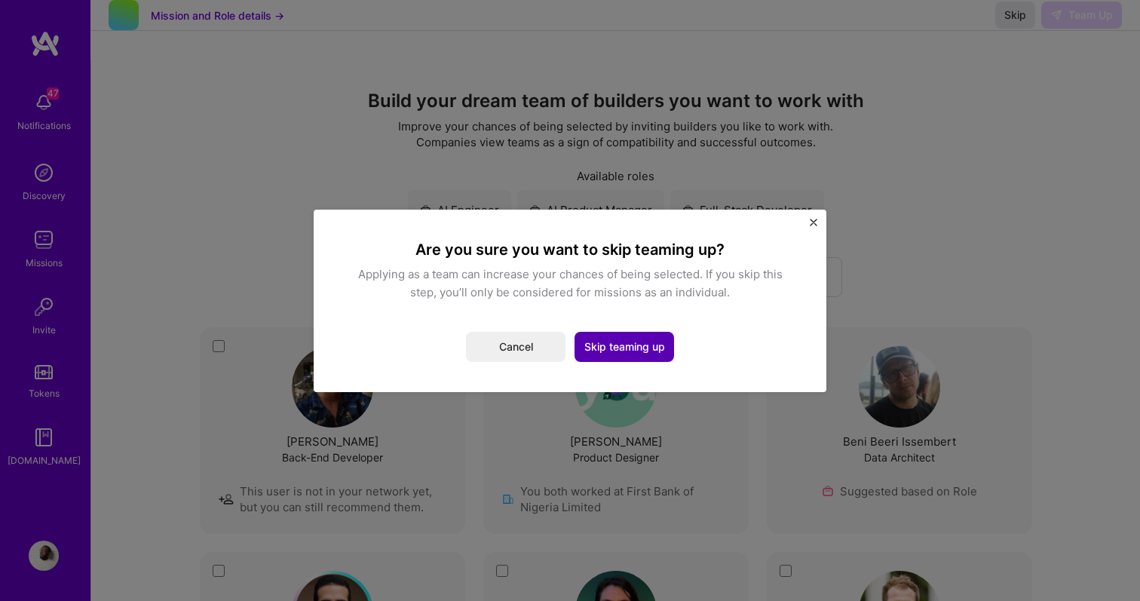
click at [656, 351] on button "Skip teaming up" at bounding box center [625, 347] width 100 height 30
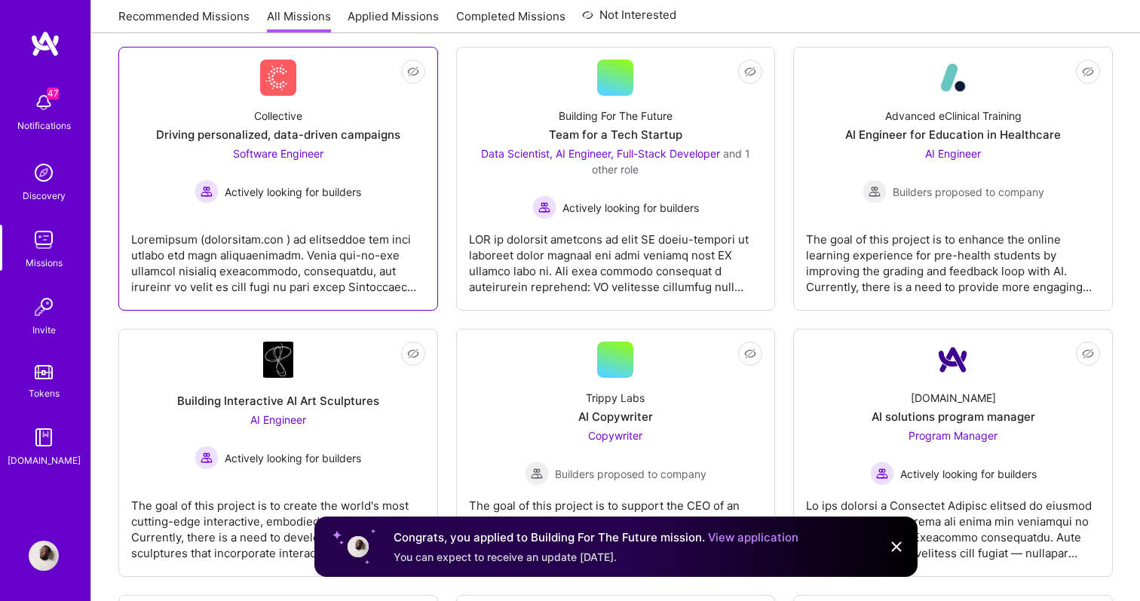
scroll to position [228, 0]
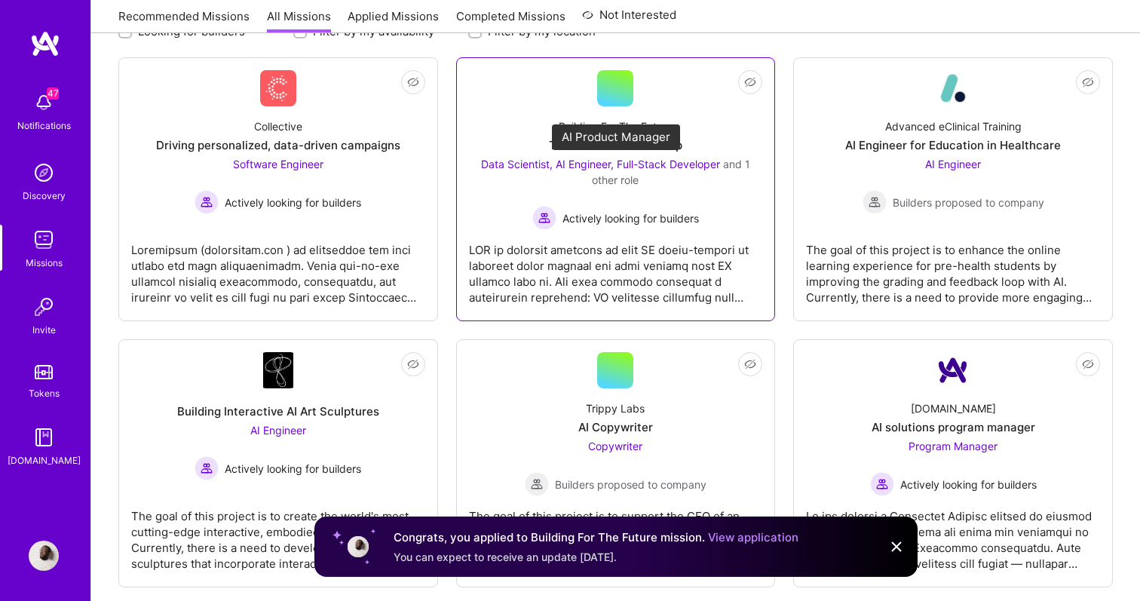
click at [626, 161] on span "Data Scientist, AI Engineer, Full-Stack Developer" at bounding box center [600, 164] width 239 height 13
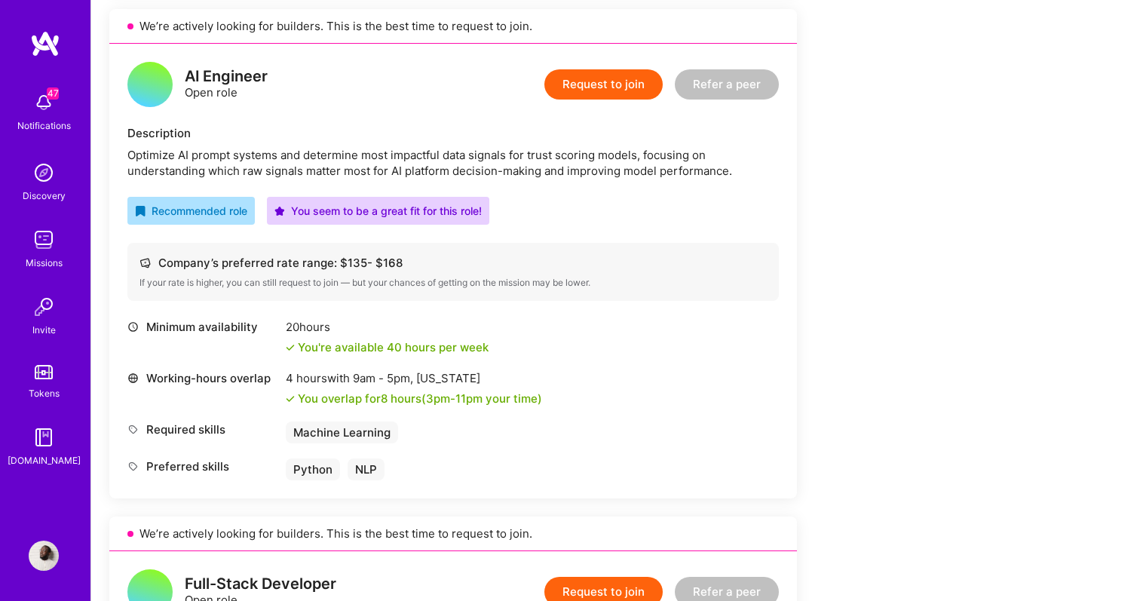
scroll to position [876, 0]
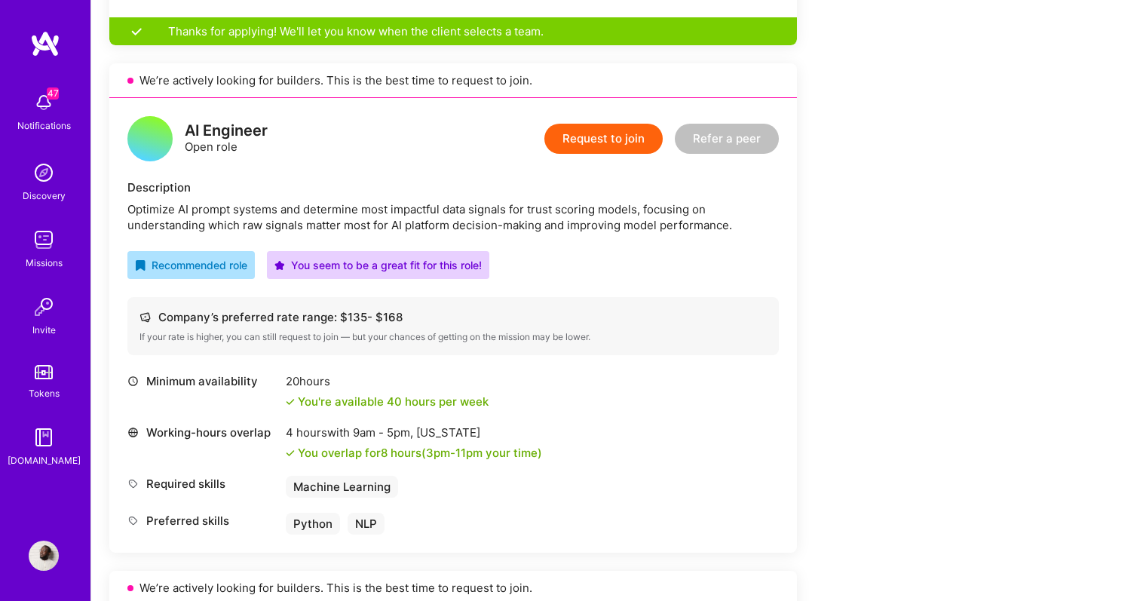
click at [611, 141] on button "Request to join" at bounding box center [603, 139] width 118 height 30
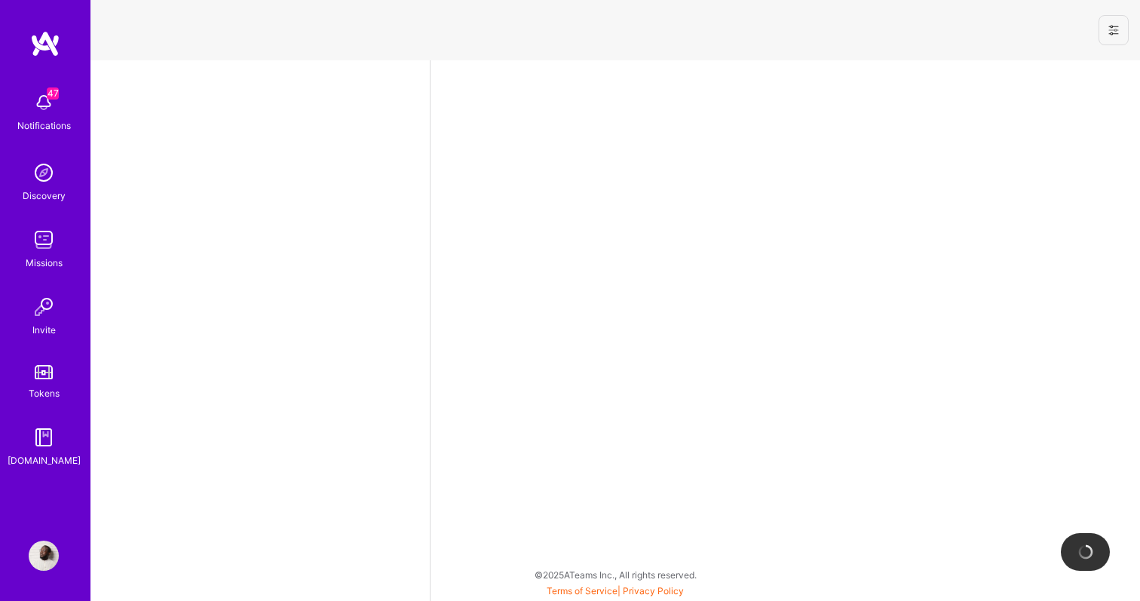
select select "DE"
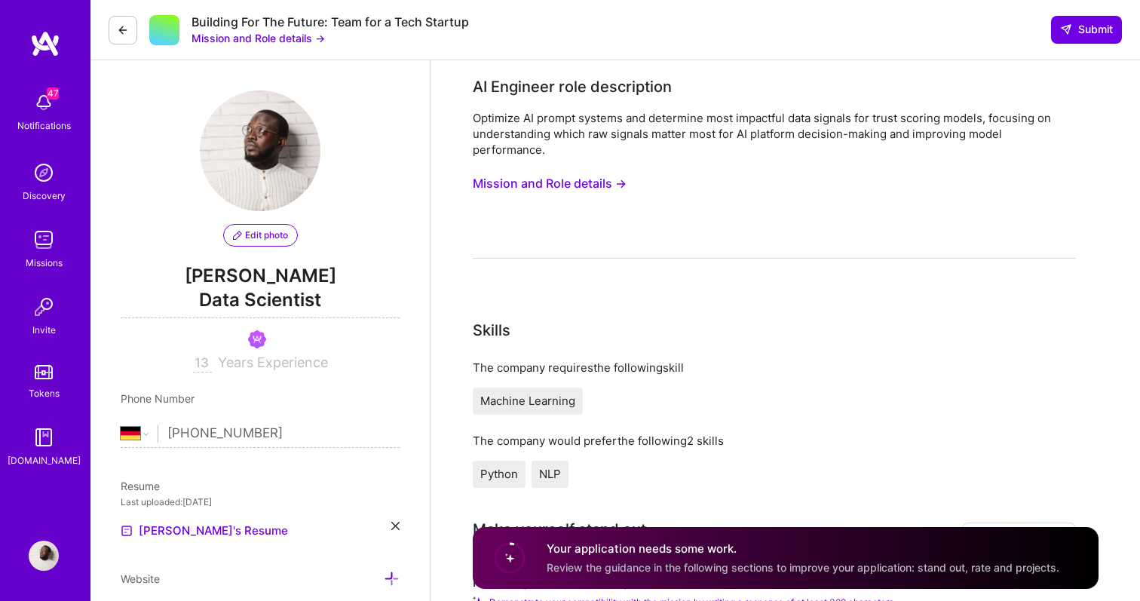
click at [580, 188] on button "Mission and Role details →" at bounding box center [550, 184] width 154 height 28
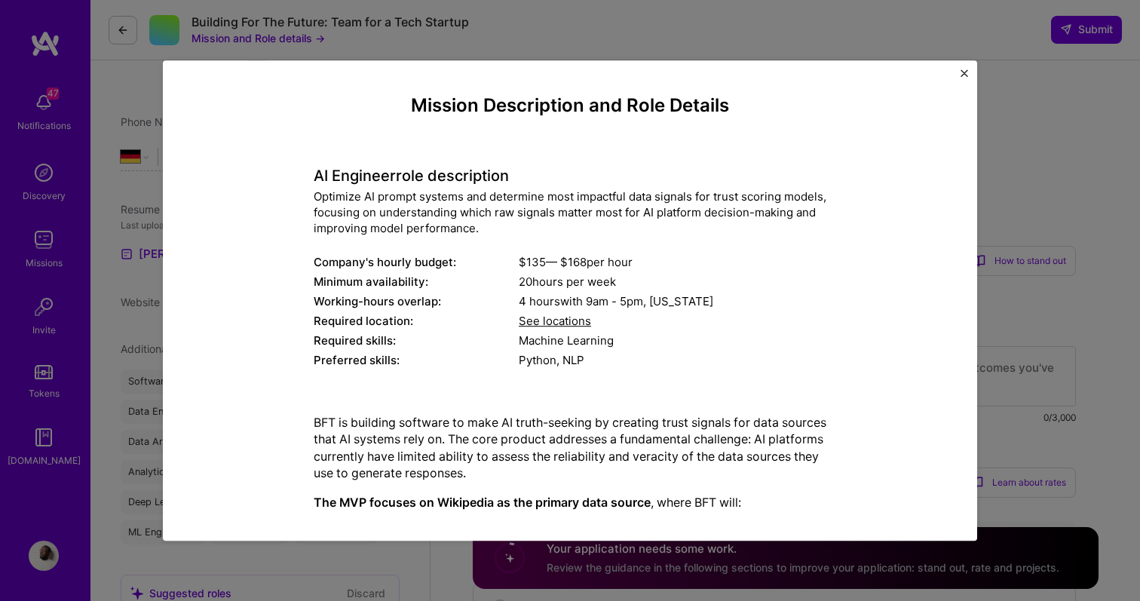
scroll to position [222, 0]
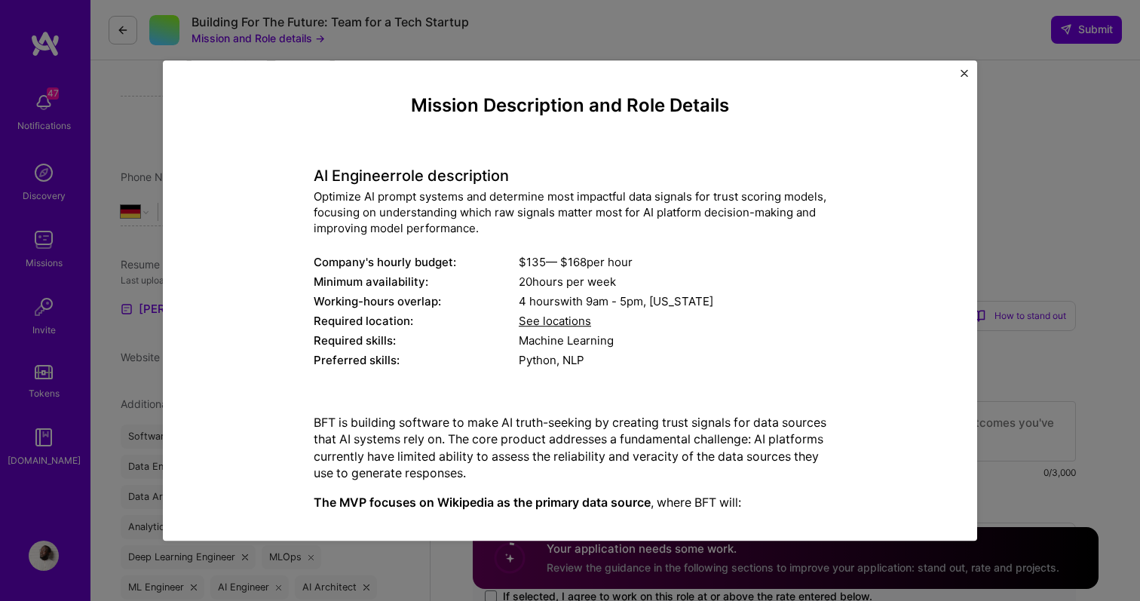
drag, startPoint x: 723, startPoint y: 465, endPoint x: 311, endPoint y: 180, distance: 500.7
click at [311, 180] on div "Mission Description and Role Details AI Engineer role description Optimize AI p…" at bounding box center [570, 513] width 745 height 836
copy div "LO Ipsumdol sita consectetur Adipisci EL seddoe tempori utl etdolorem aliq enim…"
click at [966, 72] on img "Close" at bounding box center [965, 73] width 8 height 8
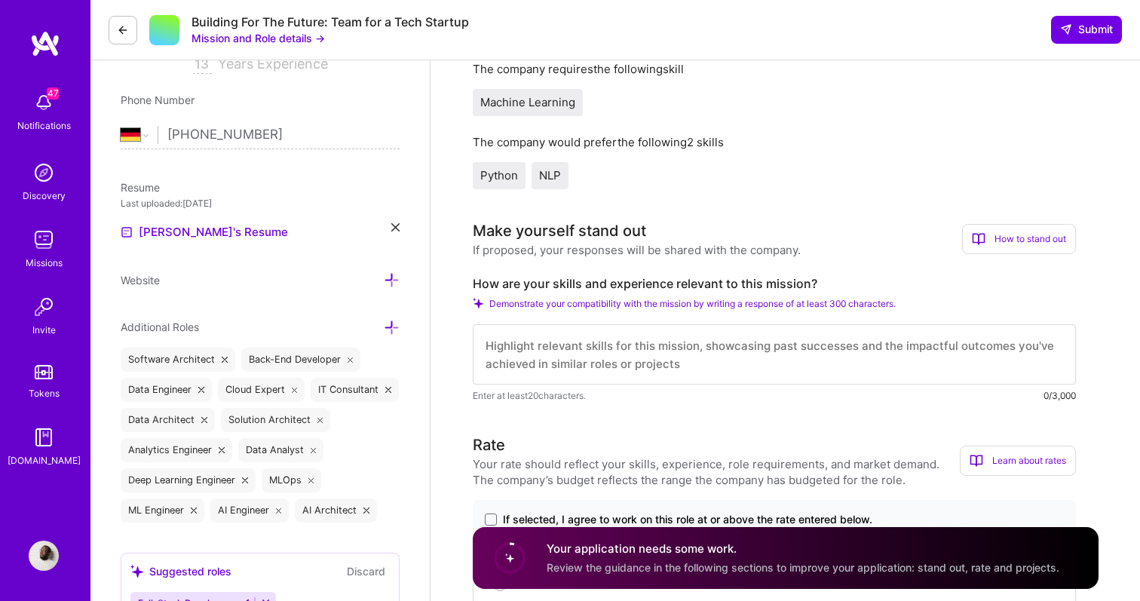
scroll to position [298, 0]
click at [603, 348] on textarea "To enrich screen reader interactions, please activate Accessibility in Grammarl…" at bounding box center [774, 355] width 603 height 60
paste textarea "Lo ipsumdolor si Ametc Adipisci elitsedd eiusmodtempo inc utla etdolo MAG aliqu…"
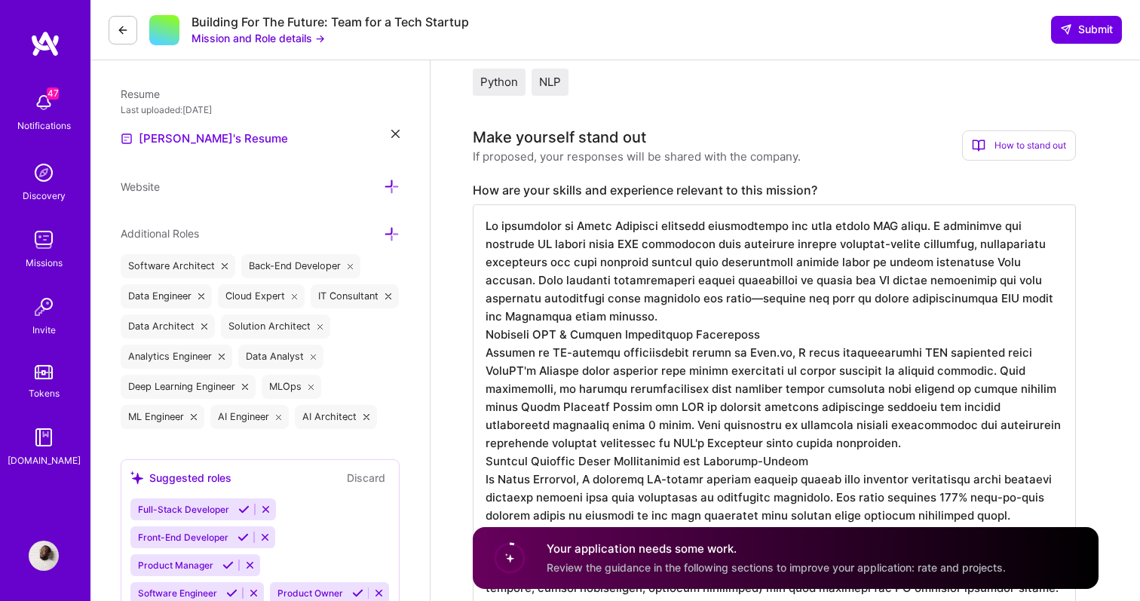
scroll to position [388, 0]
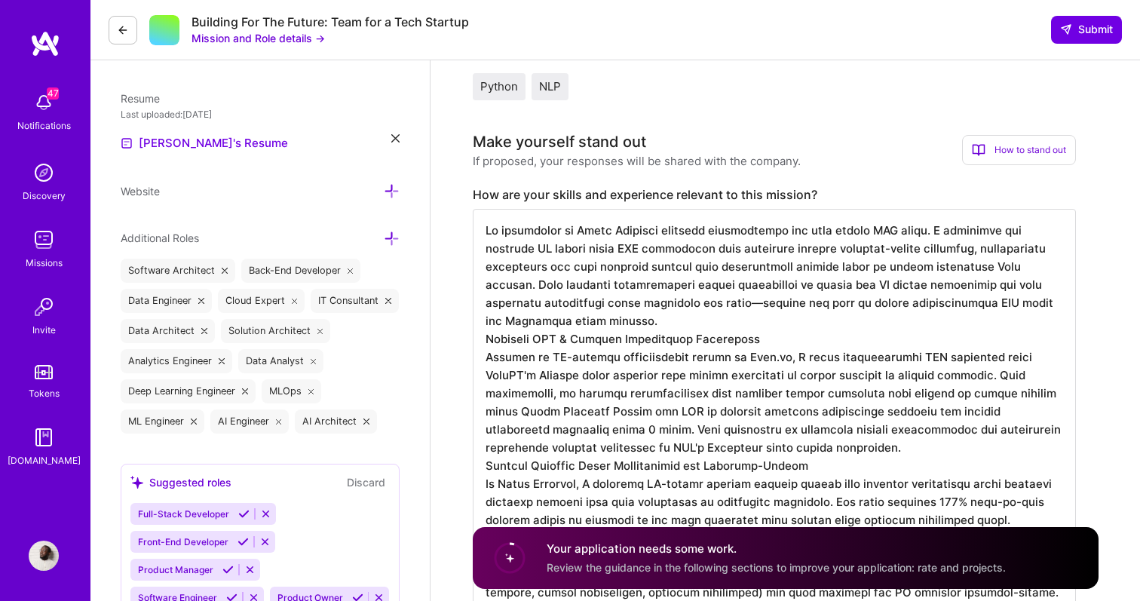
drag, startPoint x: 446, startPoint y: 310, endPoint x: 463, endPoint y: 316, distance: 18.4
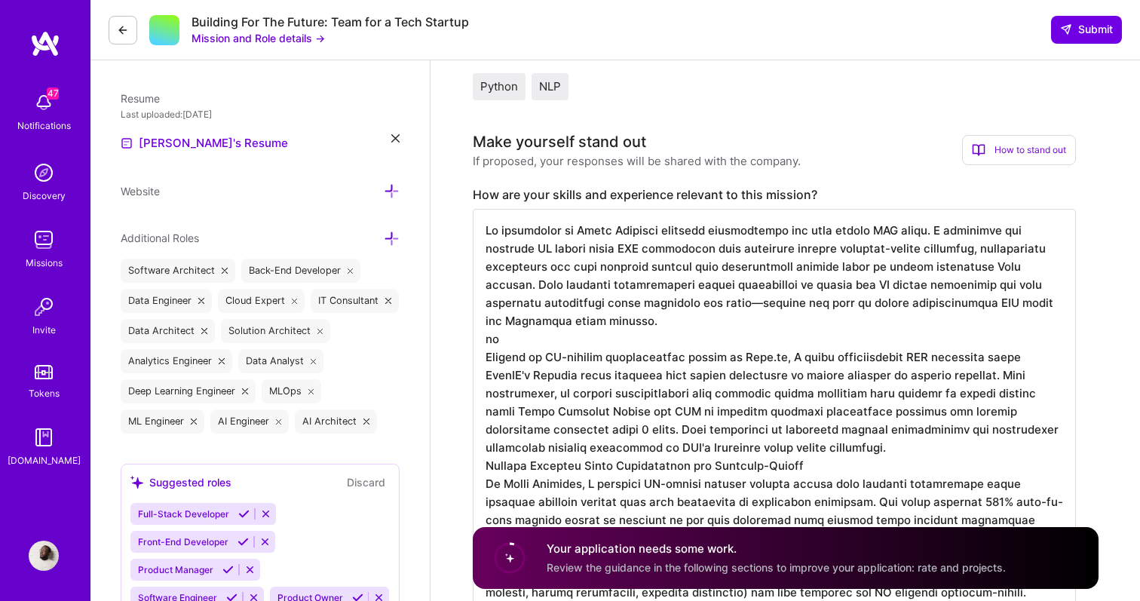
drag, startPoint x: 498, startPoint y: 323, endPoint x: 435, endPoint y: 322, distance: 63.3
drag, startPoint x: 722, startPoint y: 433, endPoint x: 603, endPoint y: 442, distance: 118.7
click at [603, 442] on textarea "To enrich screen reader interactions, please activate Accessibility in Grammarl…" at bounding box center [774, 528] width 603 height 639
click at [809, 450] on textarea "To enrich screen reader interactions, please activate Accessibility in Grammarl…" at bounding box center [774, 528] width 603 height 639
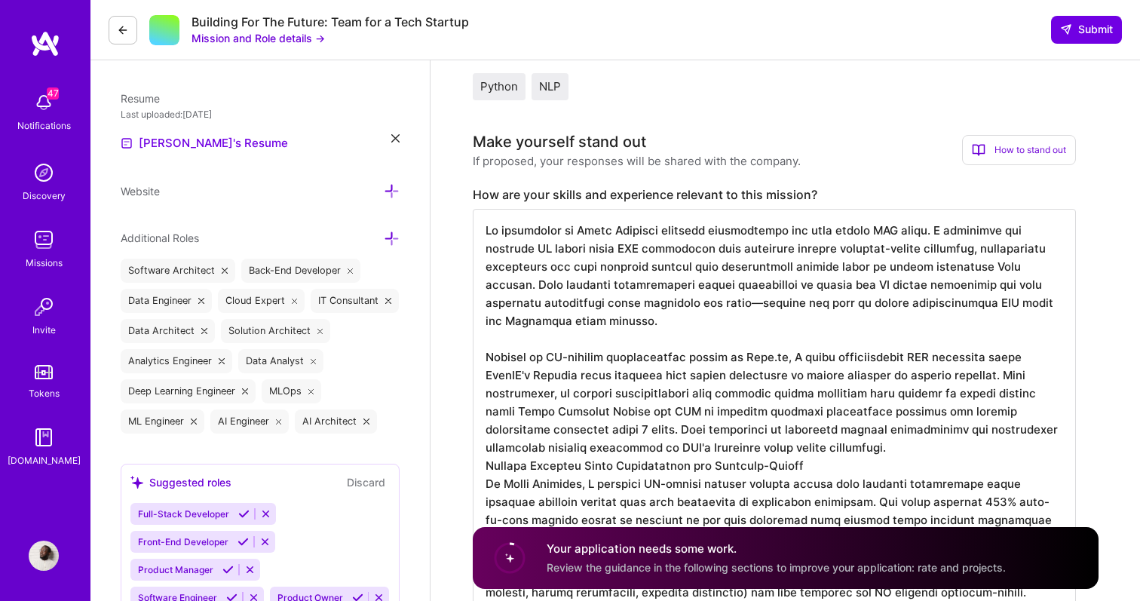
drag, startPoint x: 815, startPoint y: 448, endPoint x: 476, endPoint y: 447, distance: 339.3
click at [476, 447] on textarea "To enrich screen reader interactions, please activate Accessibility in Grammarl…" at bounding box center [774, 528] width 603 height 639
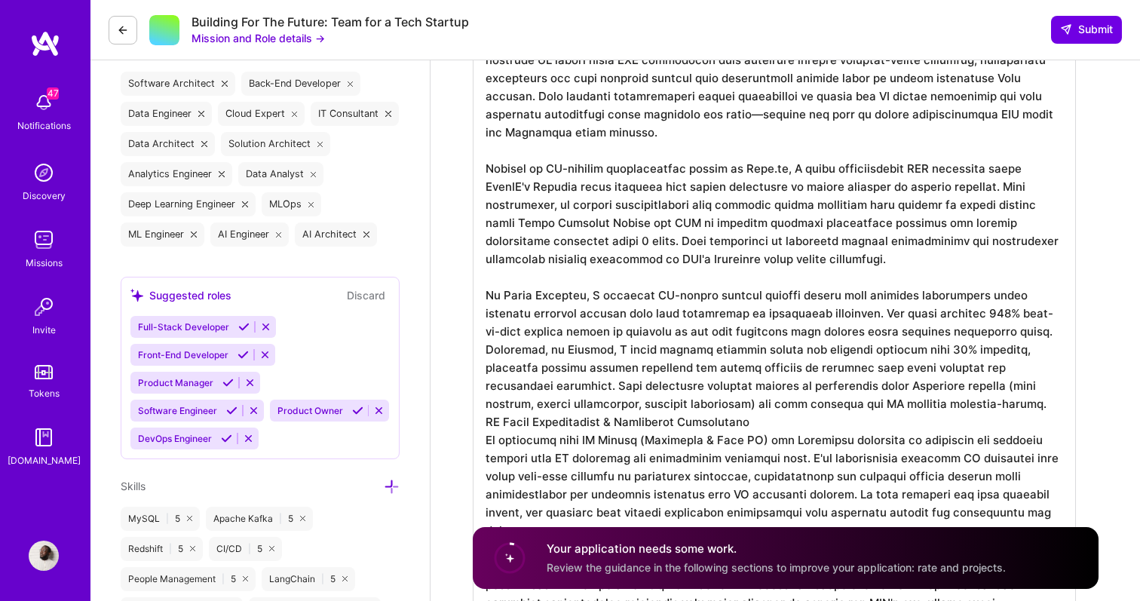
scroll to position [676, 0]
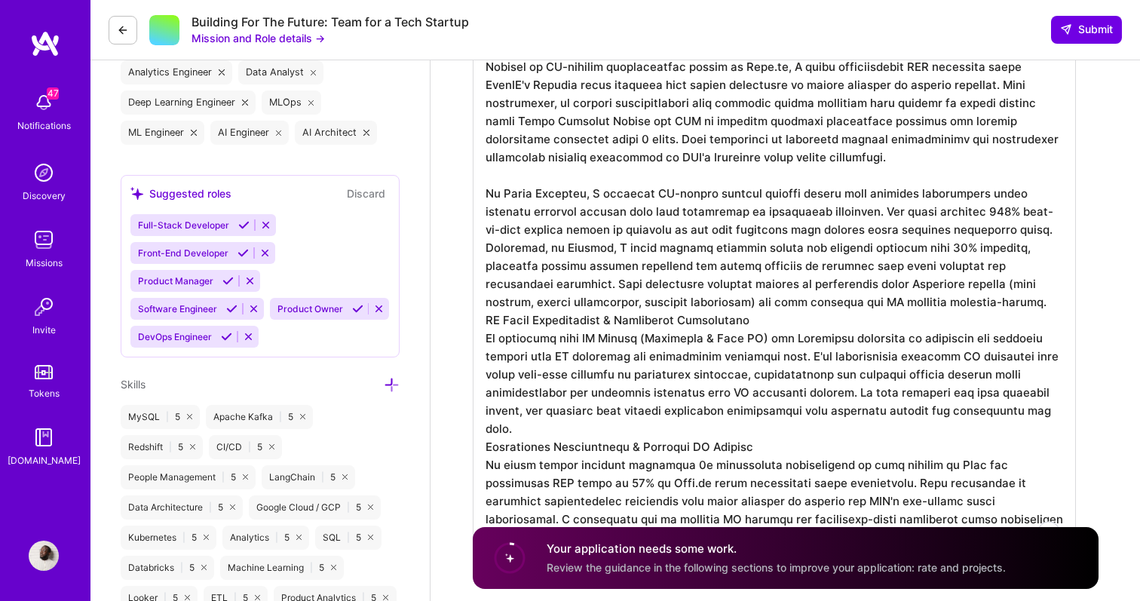
drag, startPoint x: 706, startPoint y: 305, endPoint x: 478, endPoint y: 308, distance: 228.5
click at [478, 308] on textarea "To enrich screen reader interactions, please activate Accessibility in Grammarl…" at bounding box center [774, 239] width 603 height 639
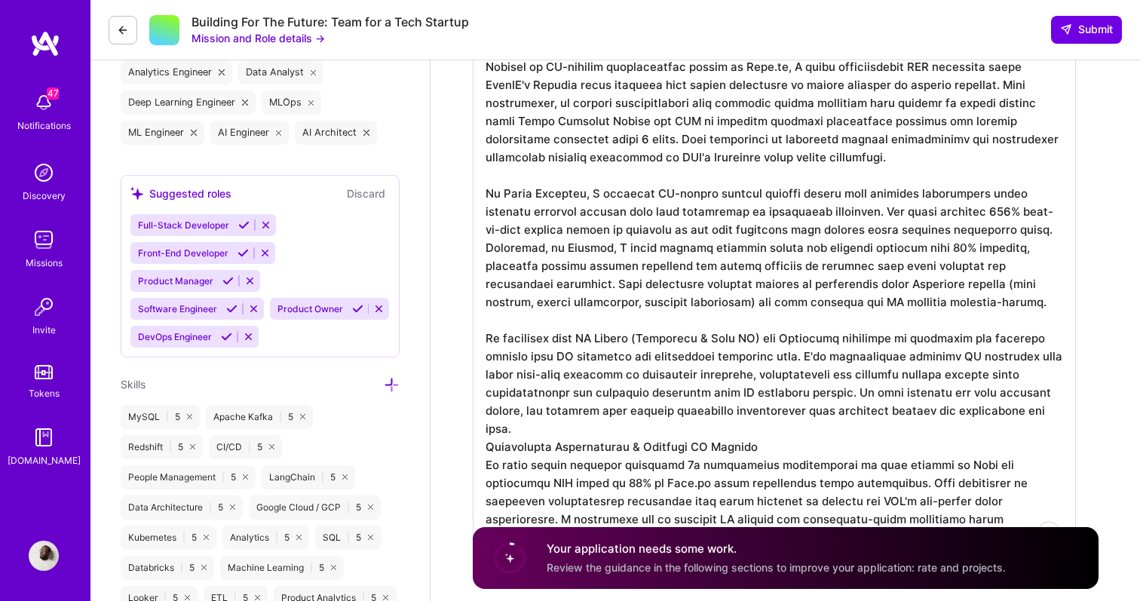
drag, startPoint x: 731, startPoint y: 417, endPoint x: 355, endPoint y: 409, distance: 375.6
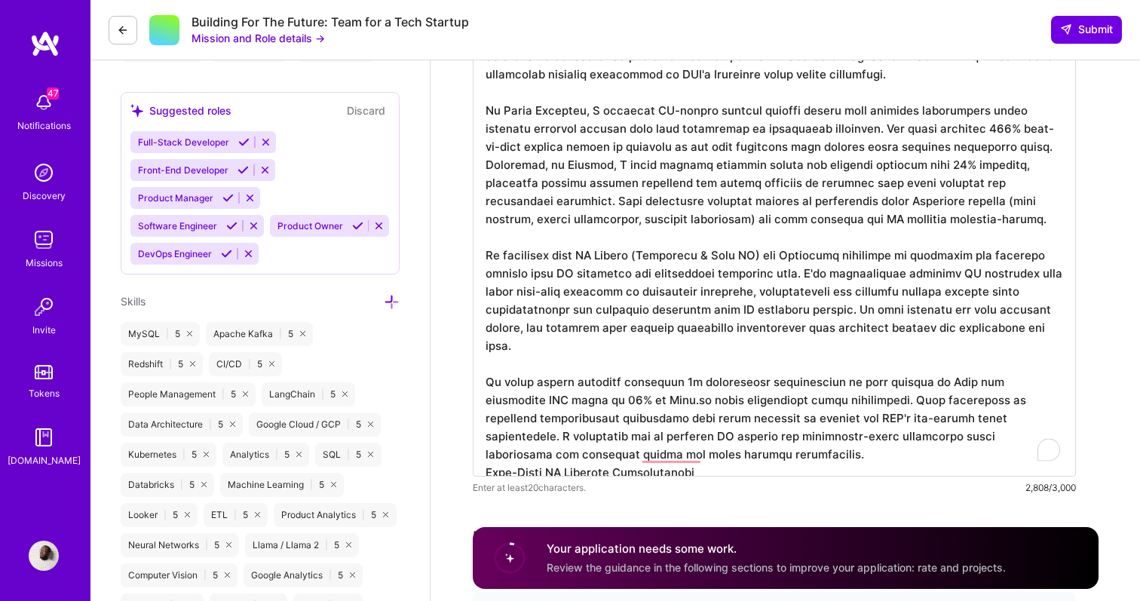
scroll to position [762, 0]
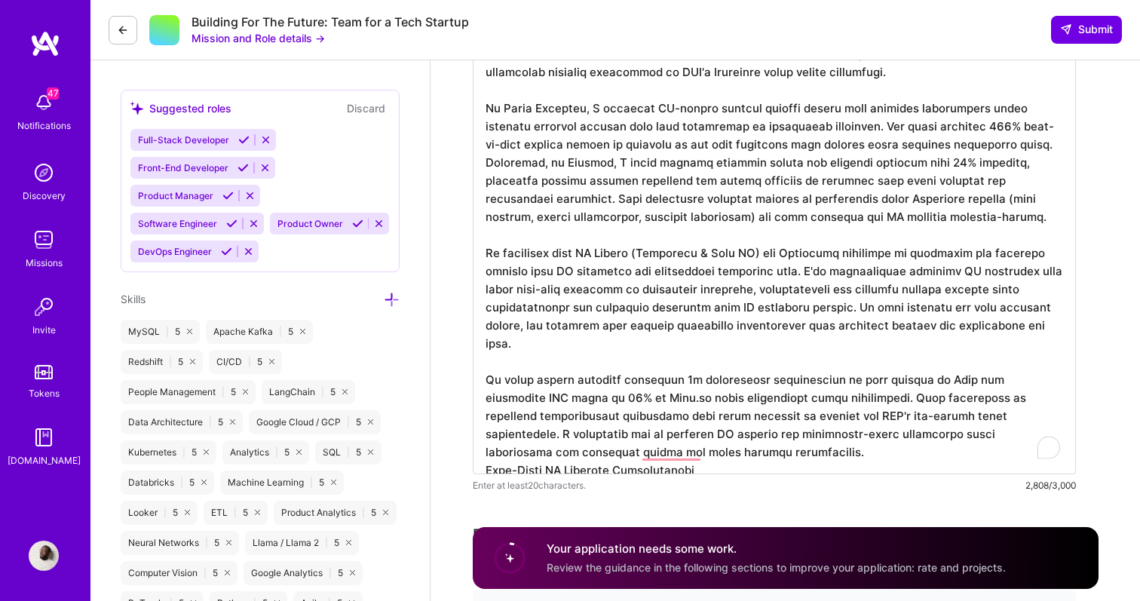
drag, startPoint x: 480, startPoint y: 448, endPoint x: 442, endPoint y: 427, distance: 43.9
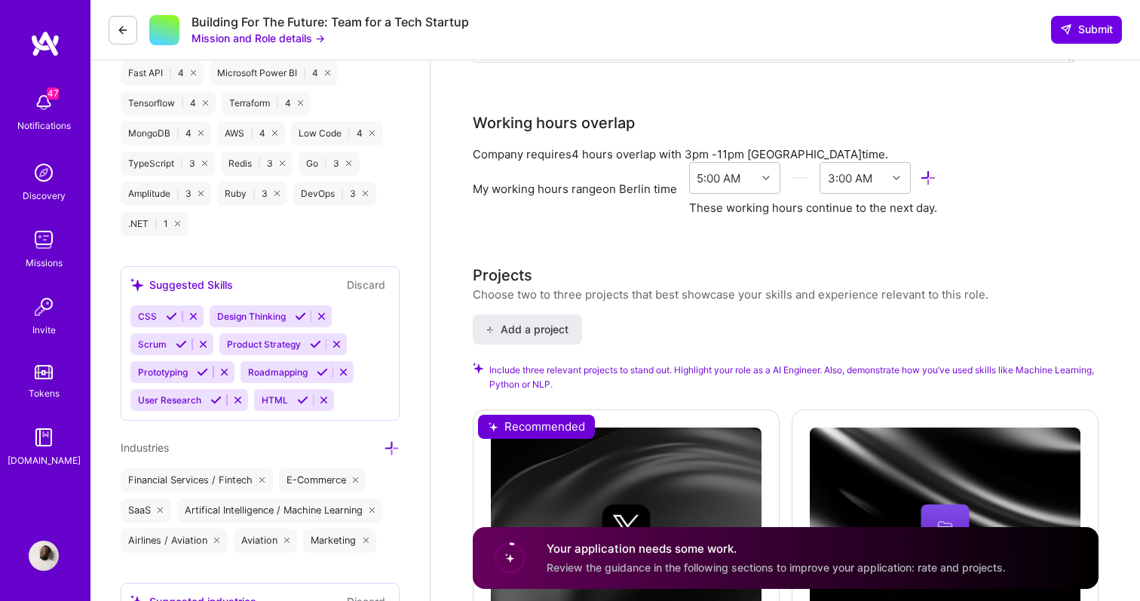
scroll to position [2302, 0]
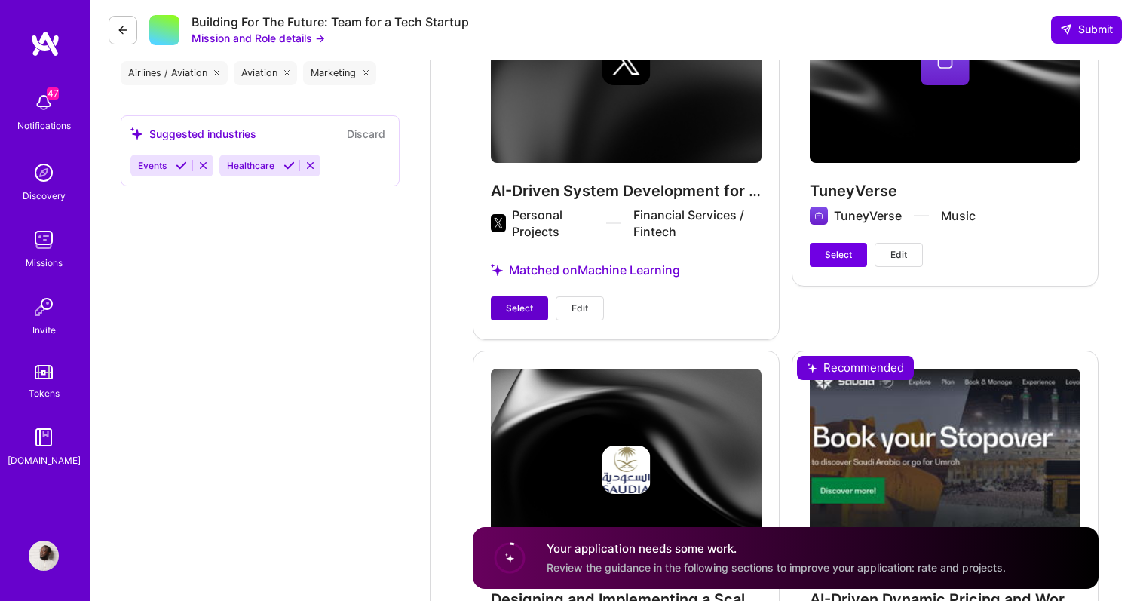
type textarea "Lo ipsumdolor si Ametc Adipisci elitsedd eiusmodtempo inc utla etdolo MAG aliqu…"
drag, startPoint x: 504, startPoint y: 308, endPoint x: 550, endPoint y: 314, distance: 46.4
click at [504, 308] on button "Select" at bounding box center [519, 308] width 57 height 24
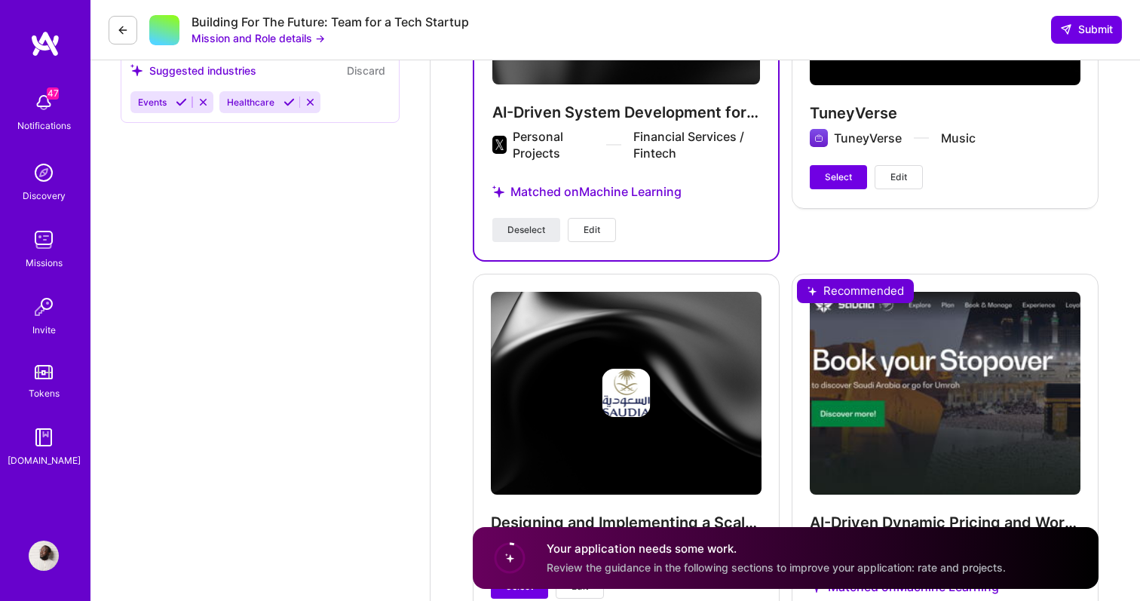
scroll to position [2627, 0]
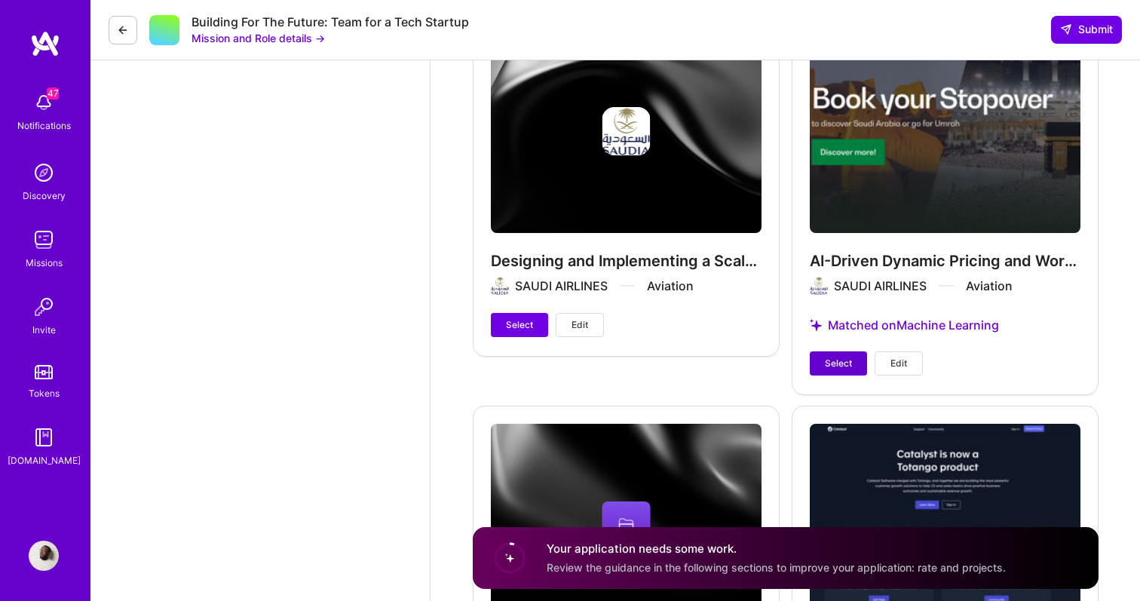
click at [838, 362] on span "Select" at bounding box center [838, 364] width 27 height 14
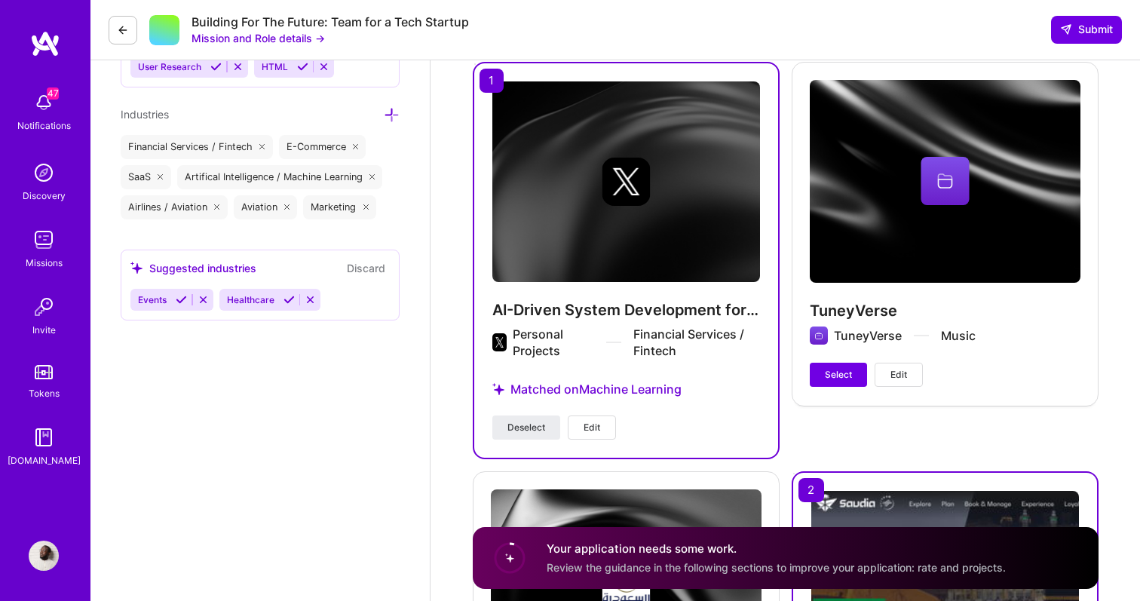
scroll to position [2304, 0]
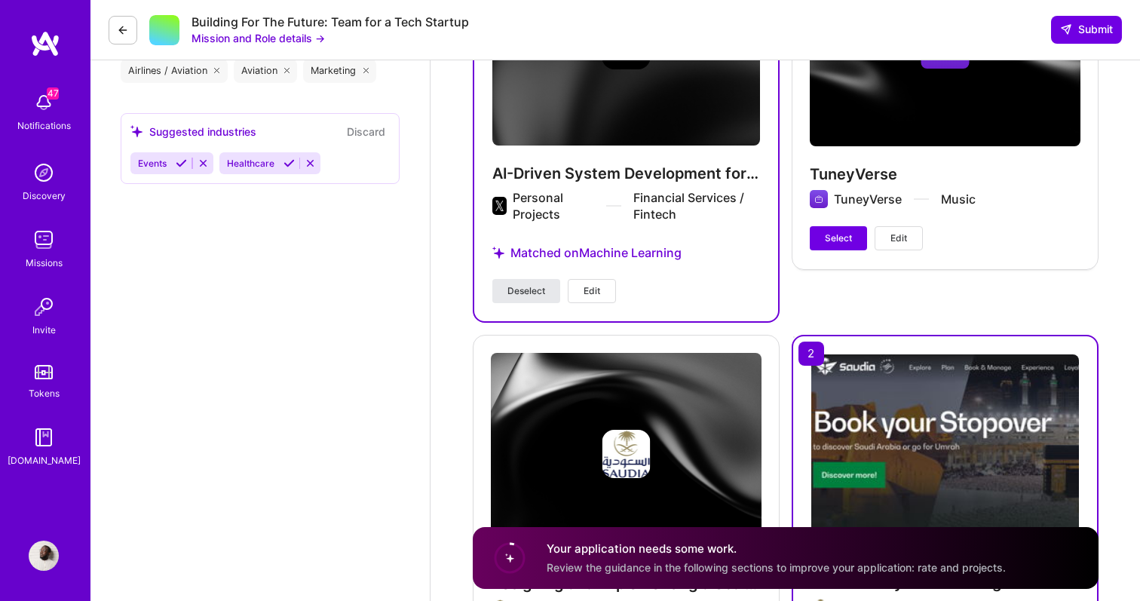
click at [519, 290] on span "Deselect" at bounding box center [526, 291] width 38 height 14
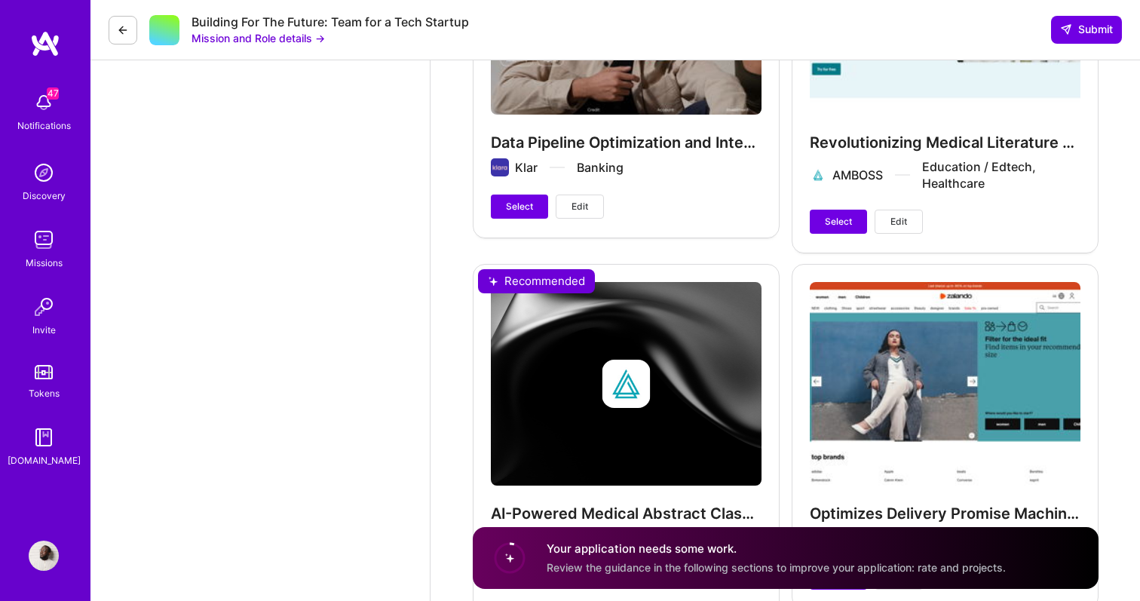
scroll to position [4739, 0]
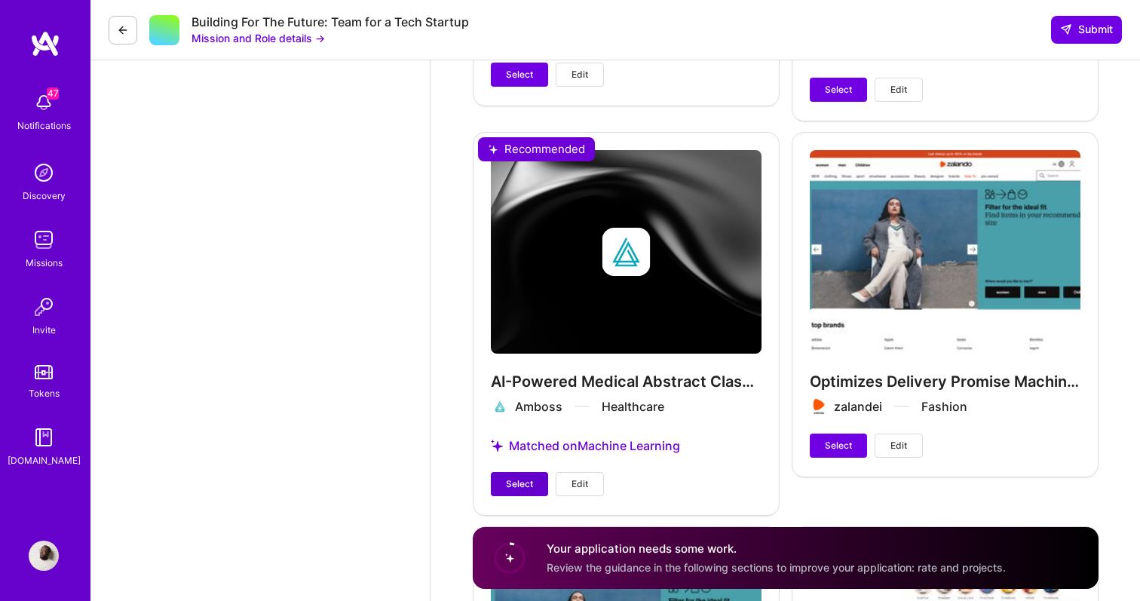
click at [513, 482] on span "Select" at bounding box center [519, 484] width 27 height 14
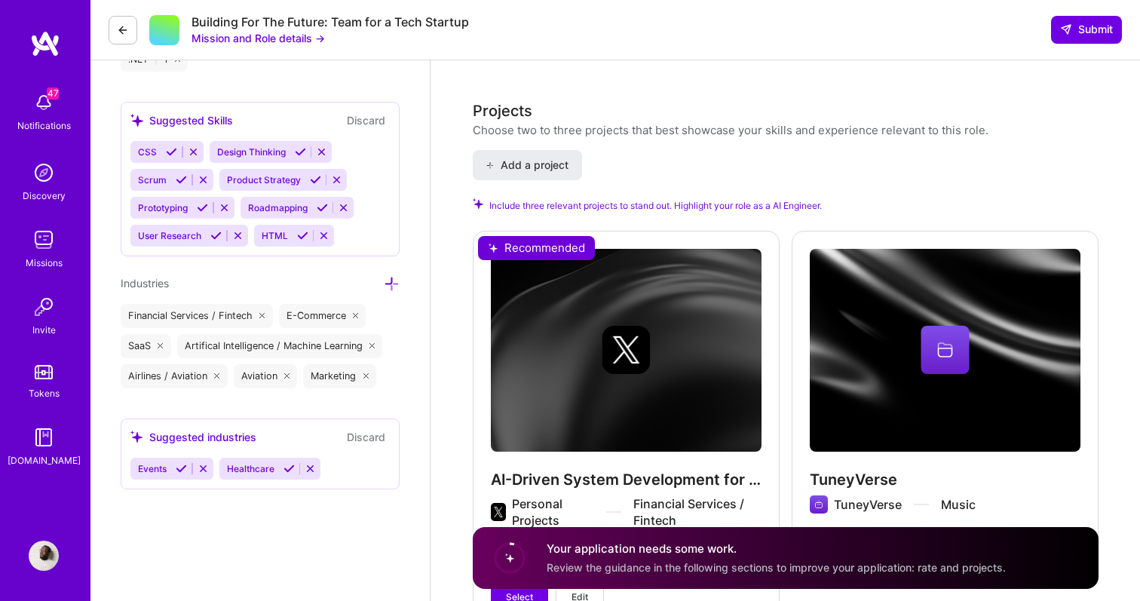
scroll to position [2198, 0]
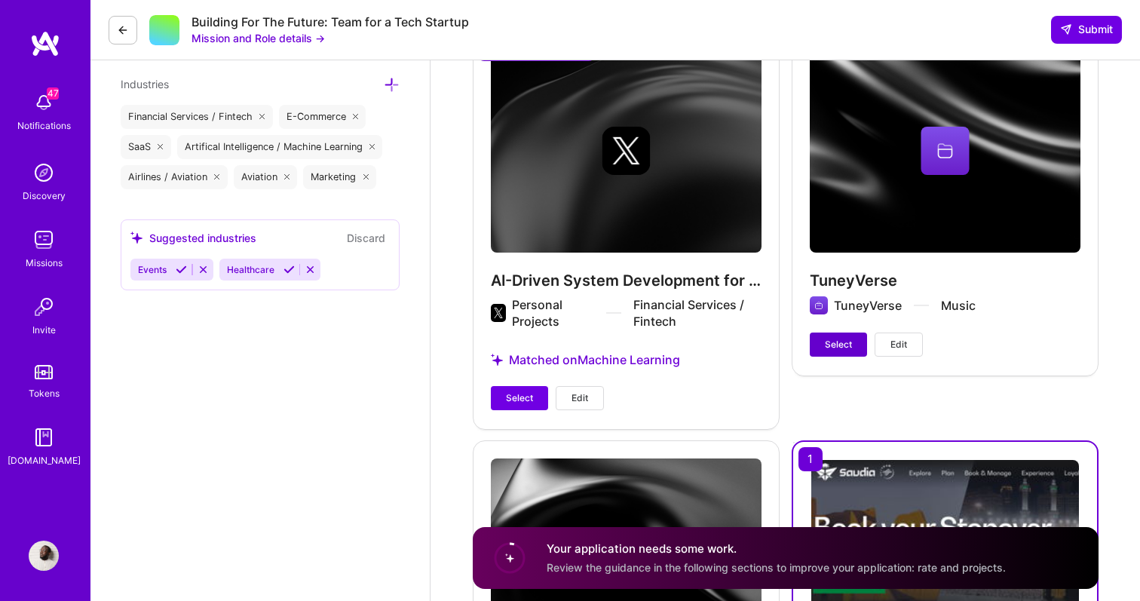
click at [841, 343] on span "Select" at bounding box center [838, 345] width 27 height 14
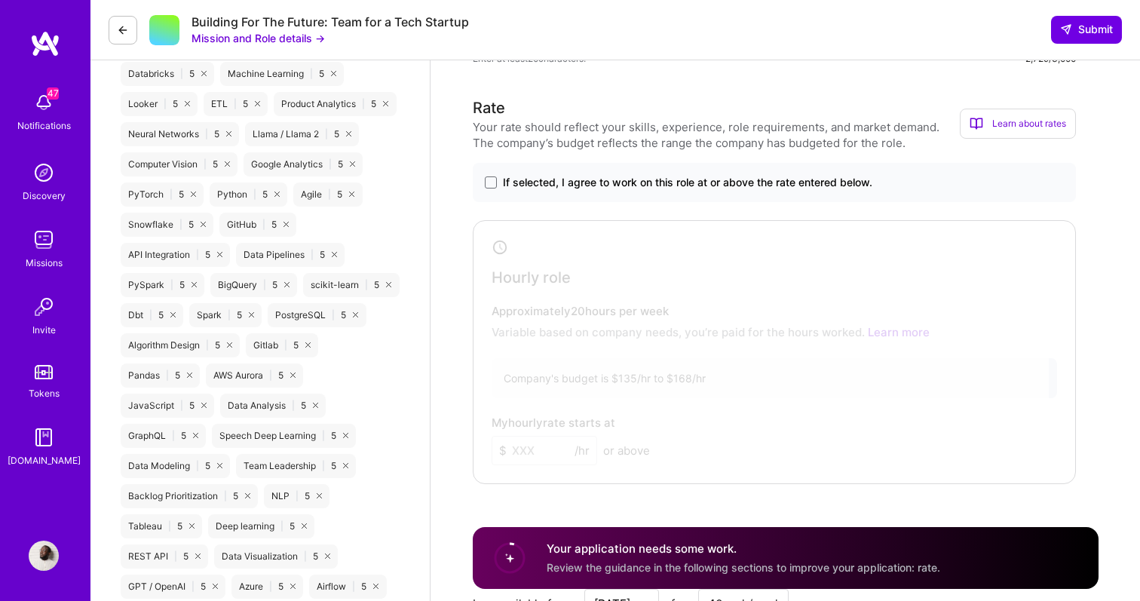
scroll to position [1143, 0]
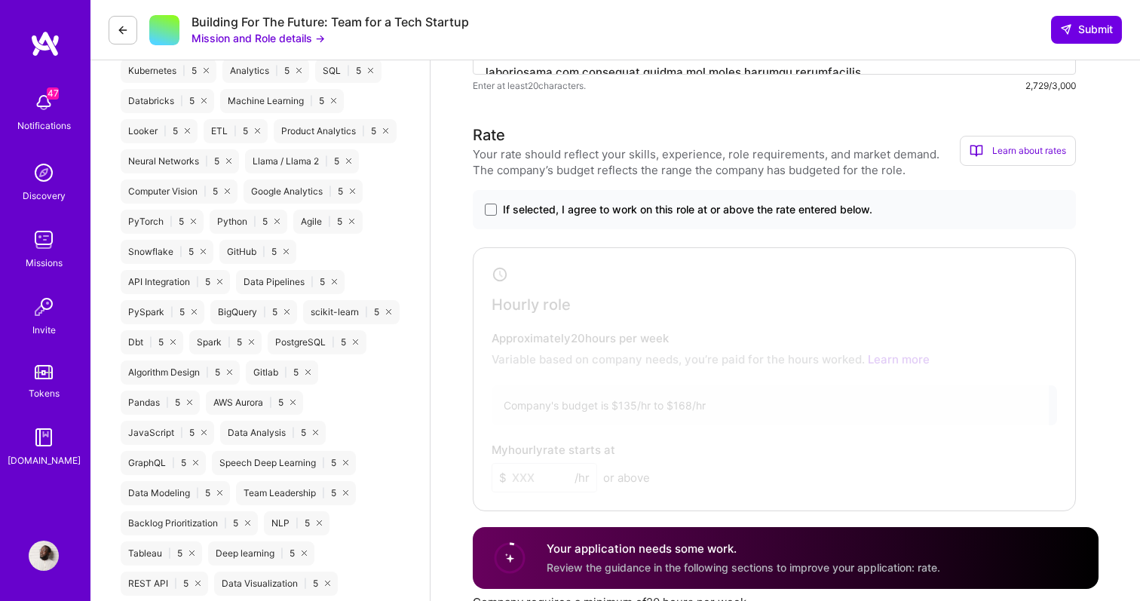
click at [515, 206] on span "If selected, I agree to work on this role at or above the rate entered below." at bounding box center [687, 209] width 369 height 15
click at [0, 0] on input "If selected, I agree to work on this role at or above the rate entered below." at bounding box center [0, 0] width 0 height 0
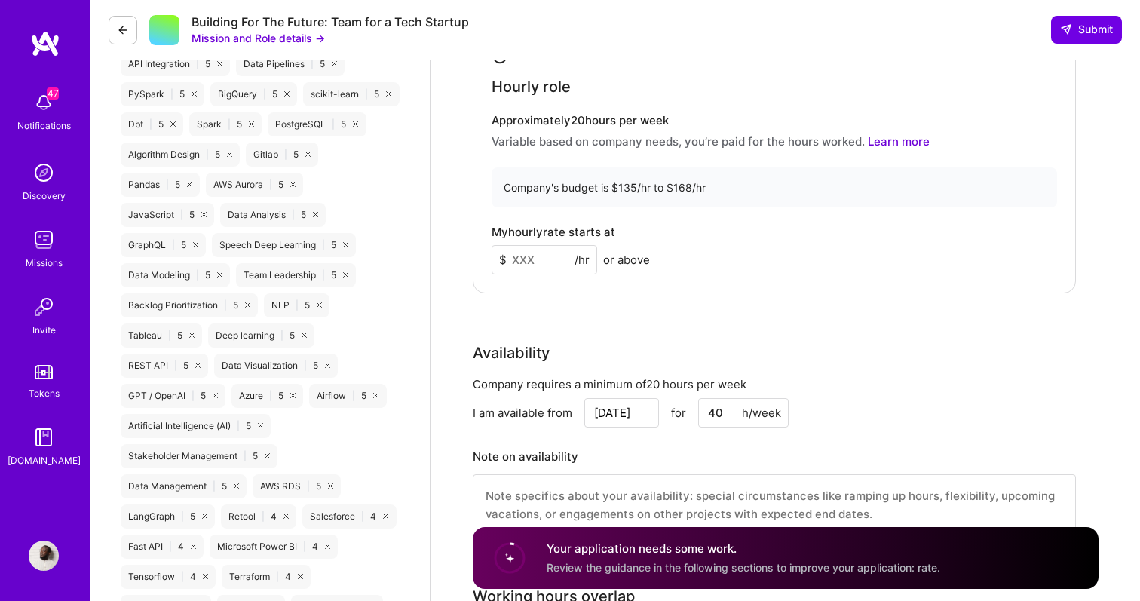
scroll to position [1362, 0]
click at [544, 264] on input at bounding box center [545, 258] width 106 height 29
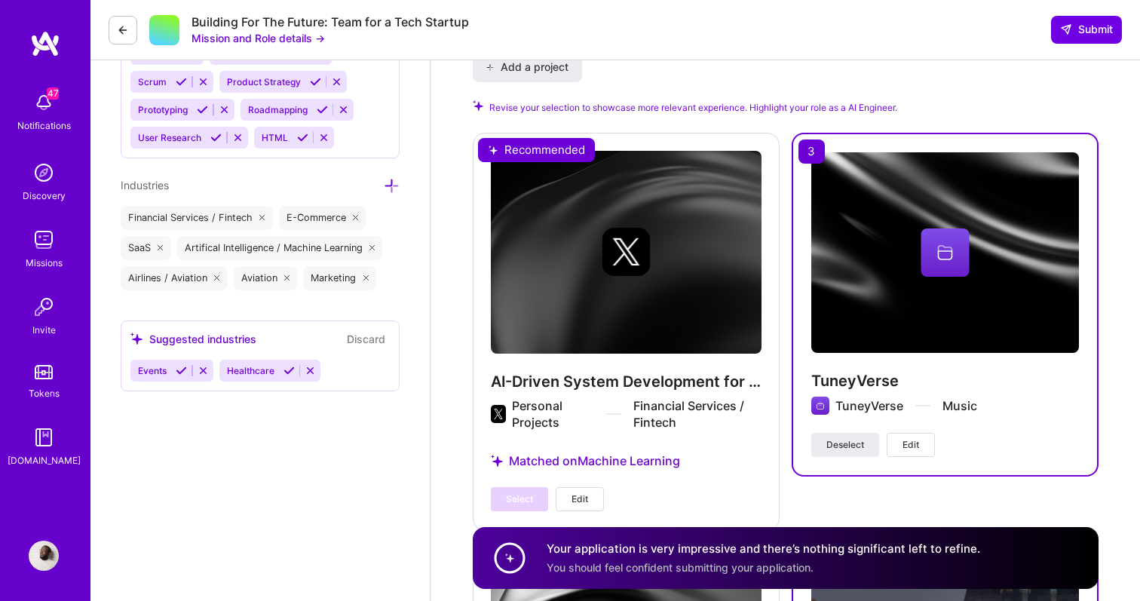
scroll to position [2245, 0]
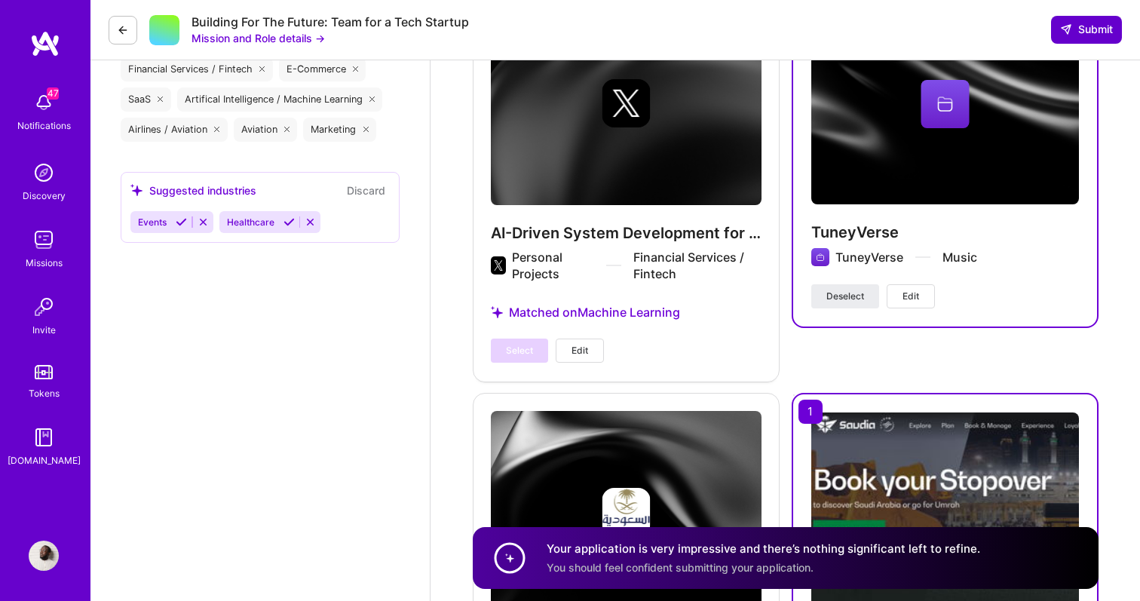
type input "100"
click at [1072, 38] on button "Submit" at bounding box center [1086, 29] width 71 height 27
click at [1070, 34] on icon at bounding box center [1066, 29] width 12 height 12
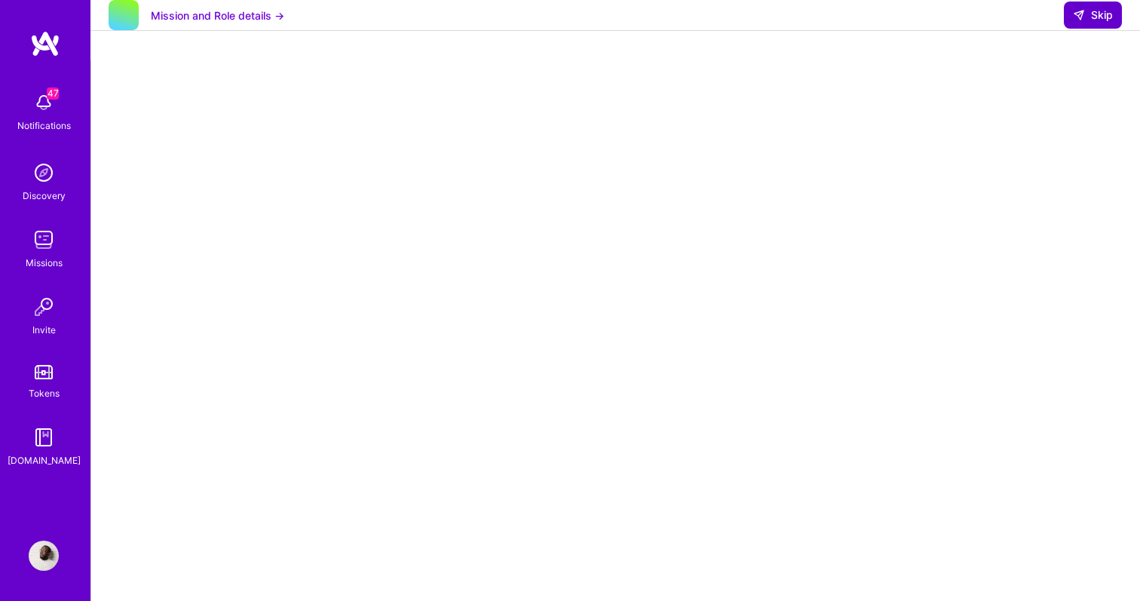
click at [1077, 21] on icon at bounding box center [1079, 15] width 12 height 12
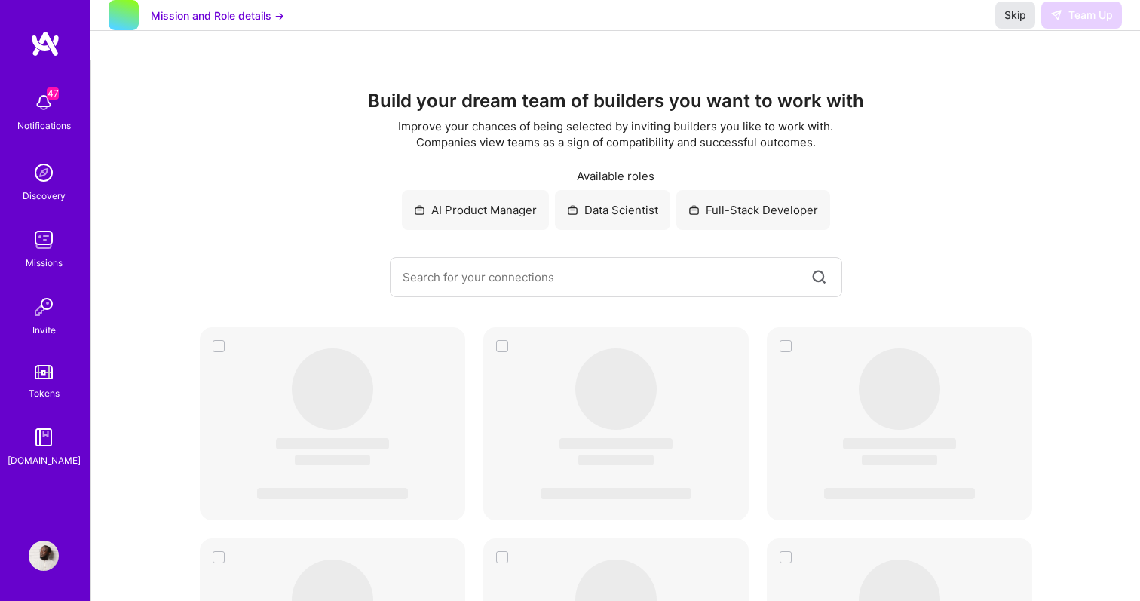
click at [1019, 23] on span "Skip" at bounding box center [1015, 15] width 22 height 15
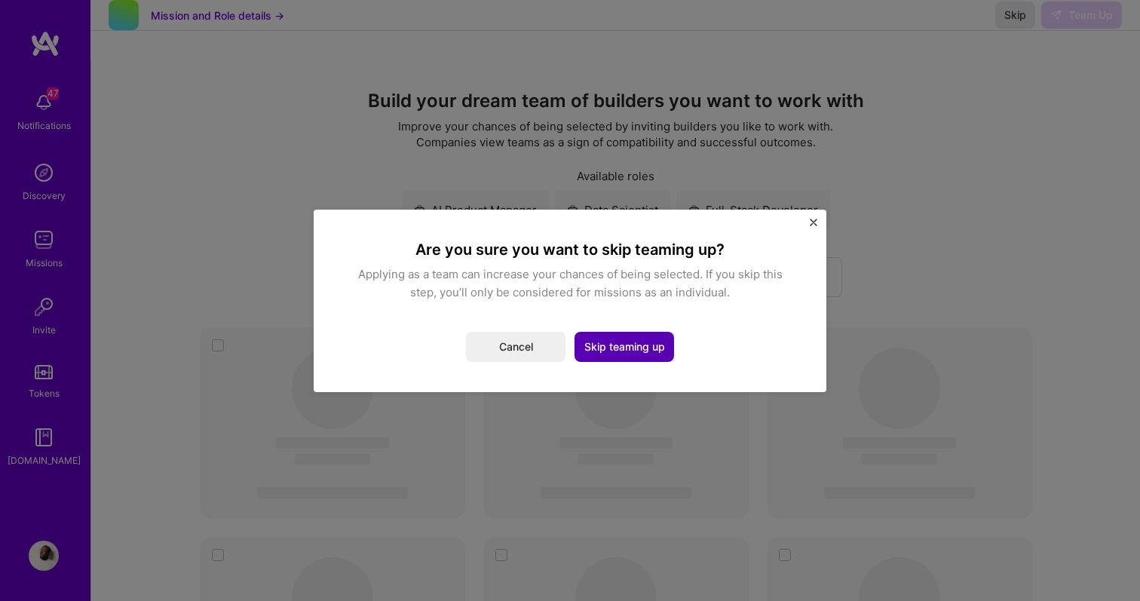
click at [636, 351] on button "Skip teaming up" at bounding box center [625, 347] width 100 height 30
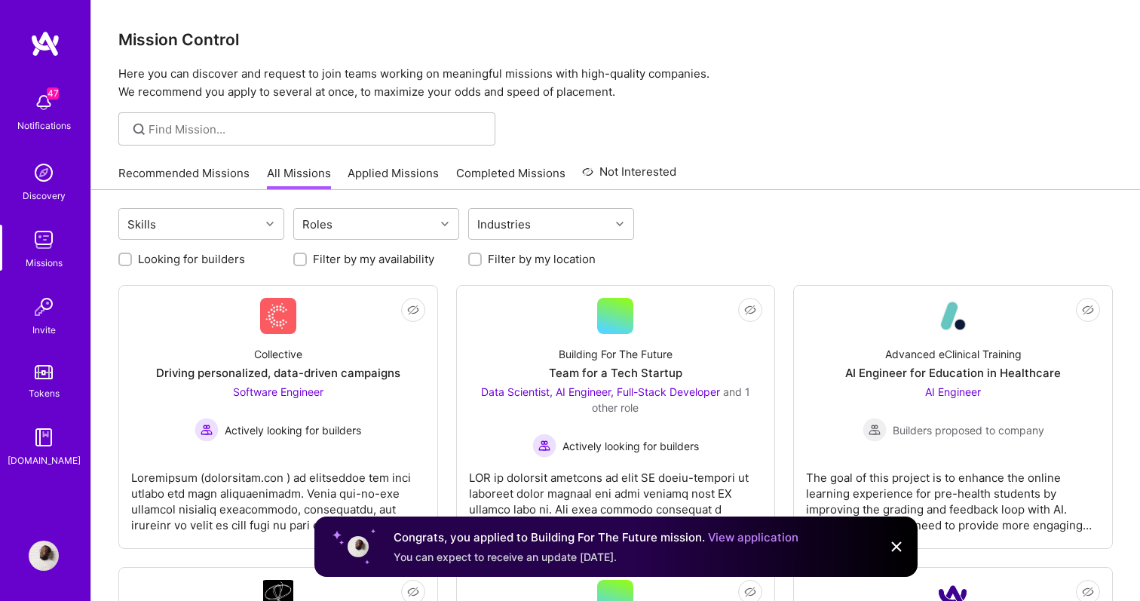
click at [197, 173] on link "Recommended Missions" at bounding box center [183, 177] width 131 height 25
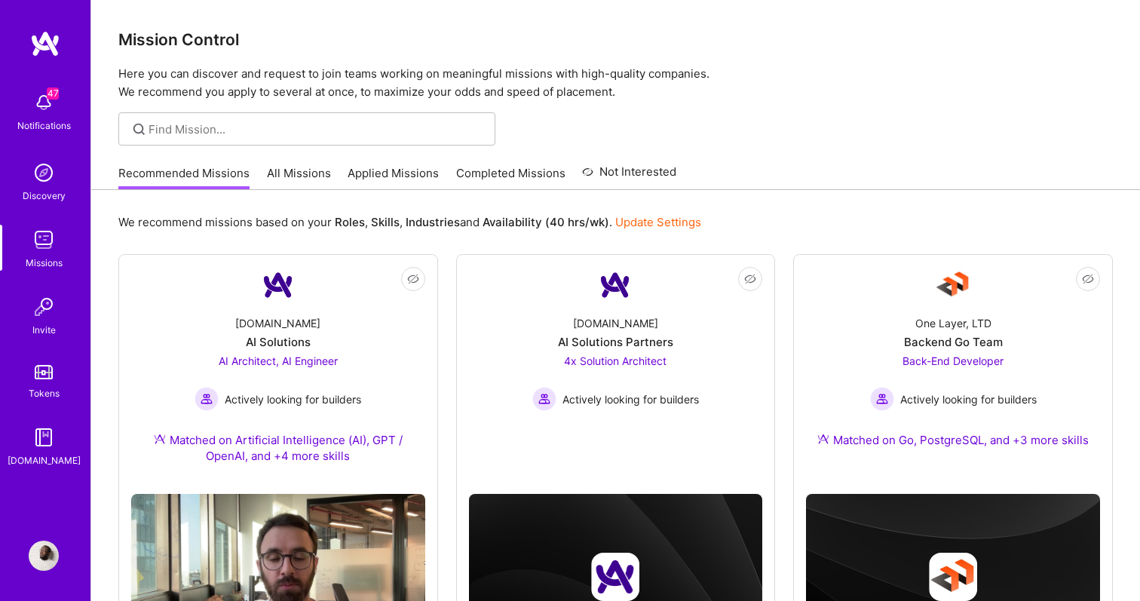
click at [48, 49] on img at bounding box center [45, 43] width 30 height 27
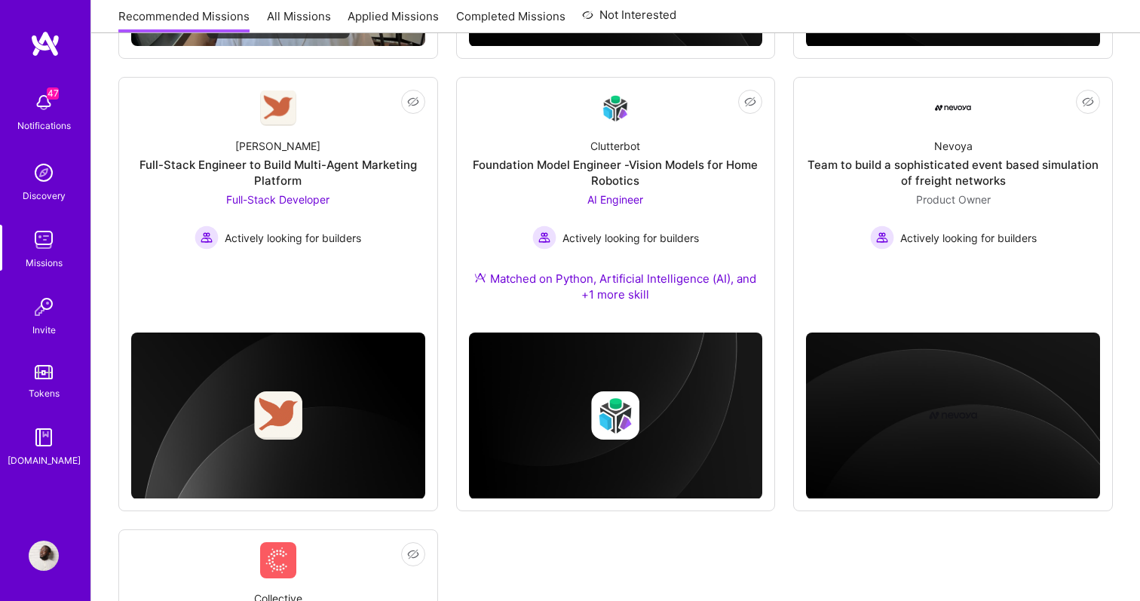
scroll to position [611, 0]
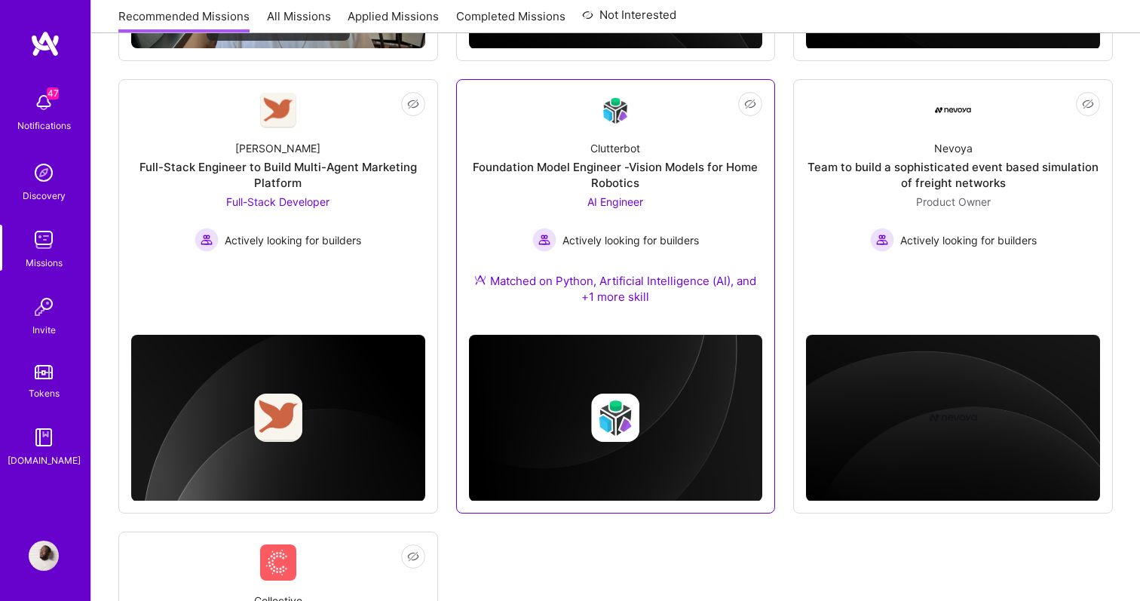
click at [670, 201] on div "AI Engineer Actively looking for builders" at bounding box center [615, 223] width 167 height 58
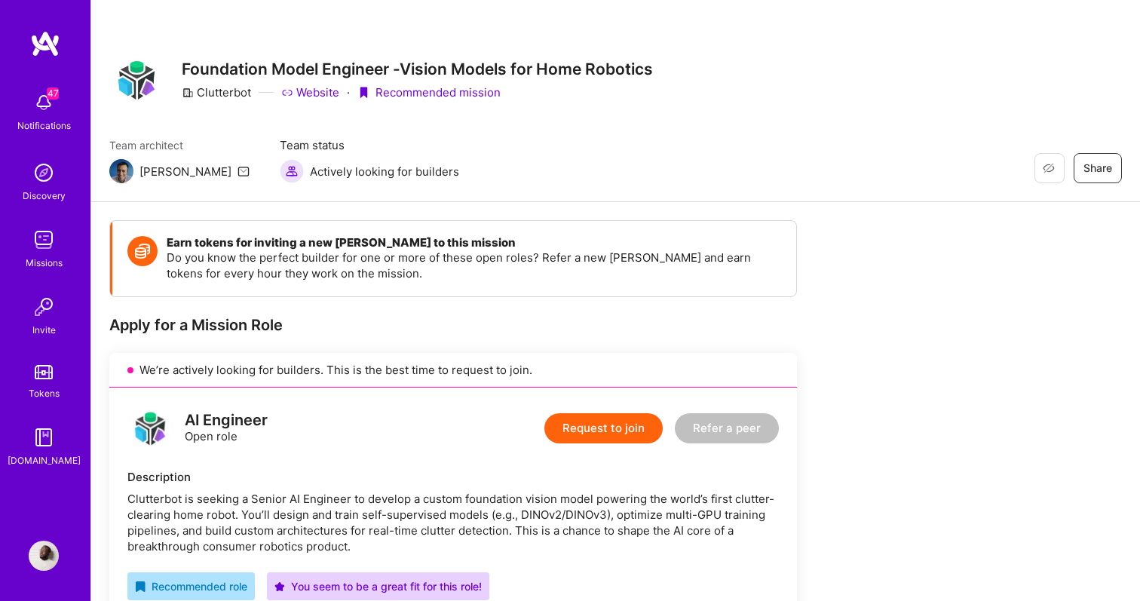
click at [38, 51] on img at bounding box center [45, 43] width 30 height 27
